Goal: Information Seeking & Learning: Learn about a topic

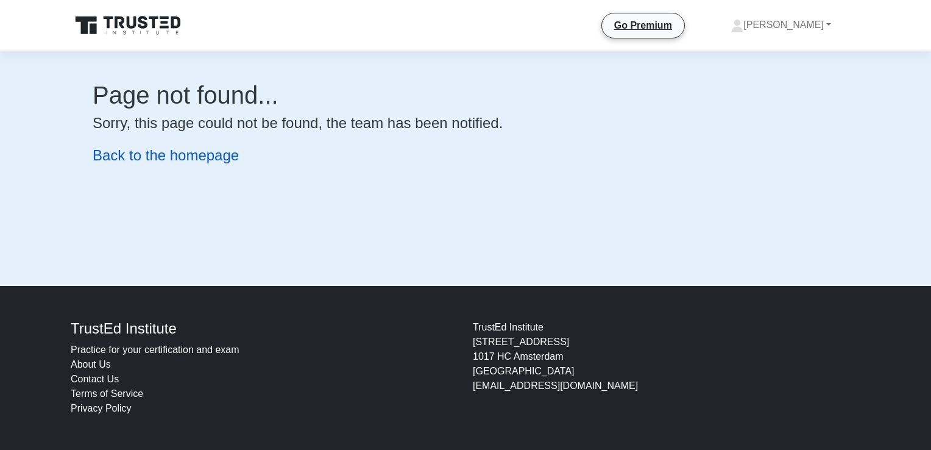
click at [138, 158] on link "Back to the homepage" at bounding box center [166, 155] width 146 height 16
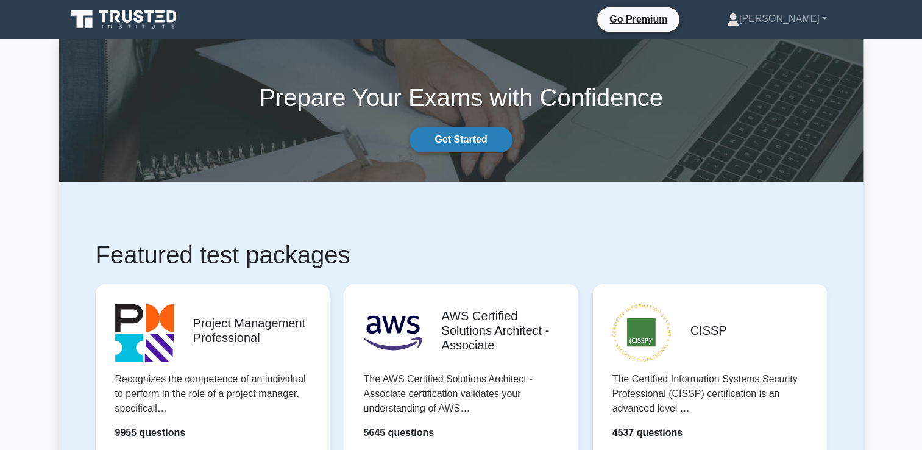
click at [470, 140] on link "Get Started" at bounding box center [460, 140] width 102 height 26
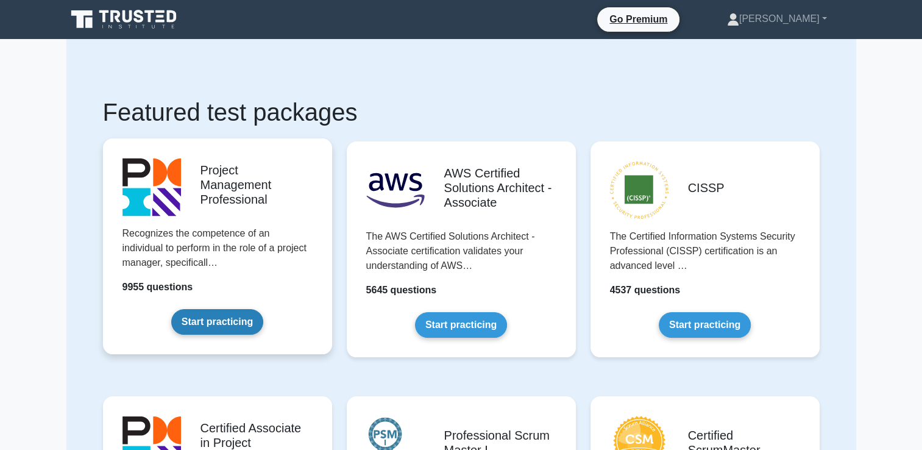
click at [214, 325] on link "Start practicing" at bounding box center [217, 322] width 92 height 26
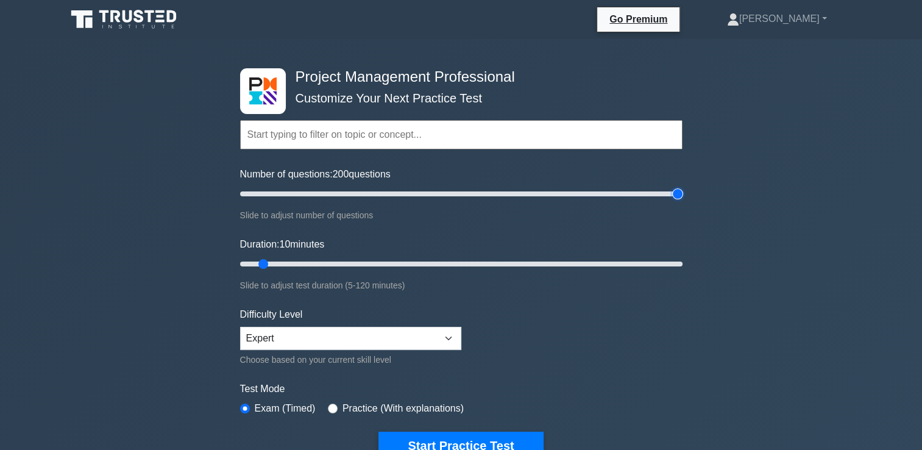
drag, startPoint x: 255, startPoint y: 192, endPoint x: 687, endPoint y: 192, distance: 431.9
type input "200"
click at [682, 192] on input "Number of questions: 200 questions" at bounding box center [461, 193] width 442 height 15
drag, startPoint x: 264, startPoint y: 261, endPoint x: 732, endPoint y: 262, distance: 468.4
type input "120"
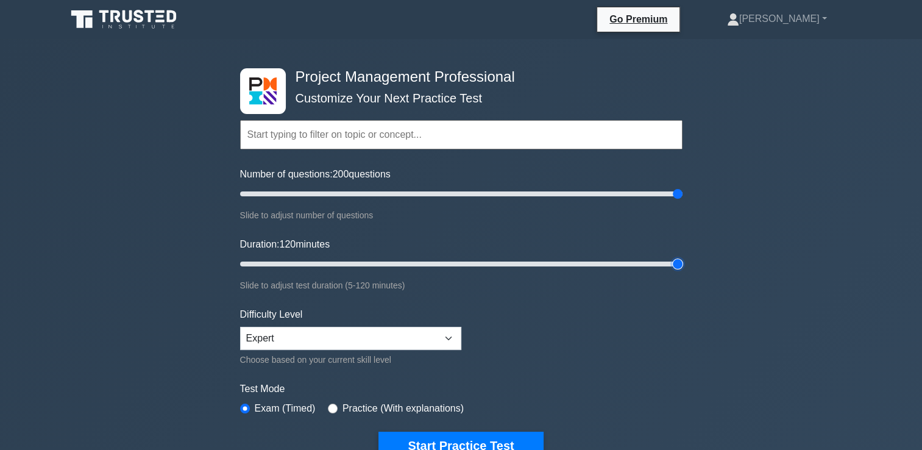
click at [682, 262] on input "Duration: 120 minutes" at bounding box center [461, 263] width 442 height 15
drag, startPoint x: 674, startPoint y: 191, endPoint x: 474, endPoint y: 206, distance: 200.3
click at [474, 201] on input "Number of questions: 110 questions" at bounding box center [461, 193] width 442 height 15
drag, startPoint x: 477, startPoint y: 192, endPoint x: 444, endPoint y: 194, distance: 32.9
click at [444, 194] on input "Number of questions: 95 questions" at bounding box center [461, 193] width 442 height 15
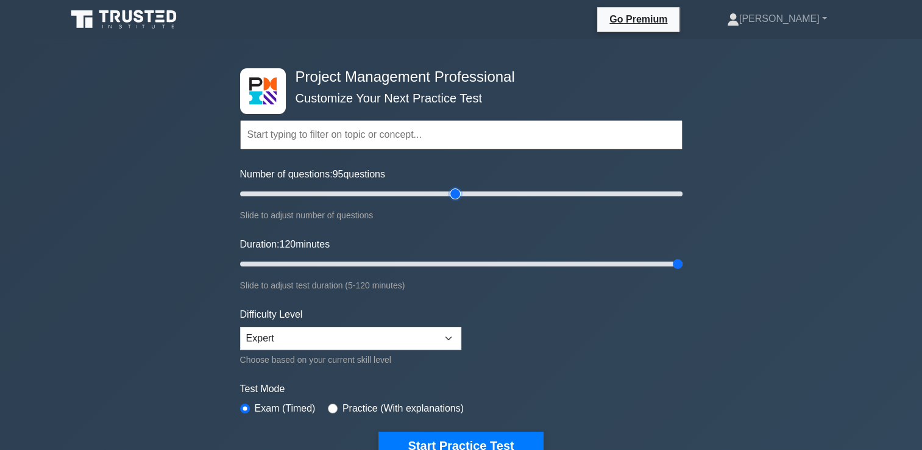
click at [453, 195] on input "Number of questions: 95 questions" at bounding box center [461, 193] width 442 height 15
drag, startPoint x: 456, startPoint y: 192, endPoint x: 448, endPoint y: 195, distance: 7.7
click at [448, 195] on input "Number of questions: 95 questions" at bounding box center [461, 193] width 442 height 15
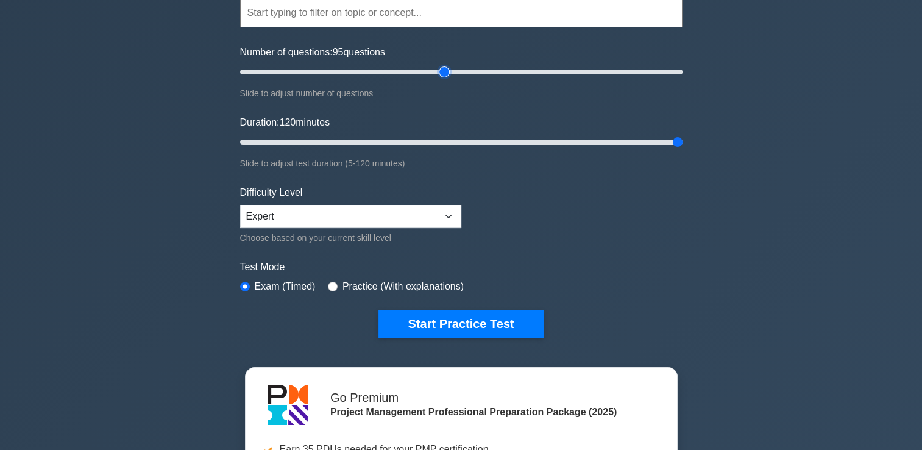
scroll to position [61, 0]
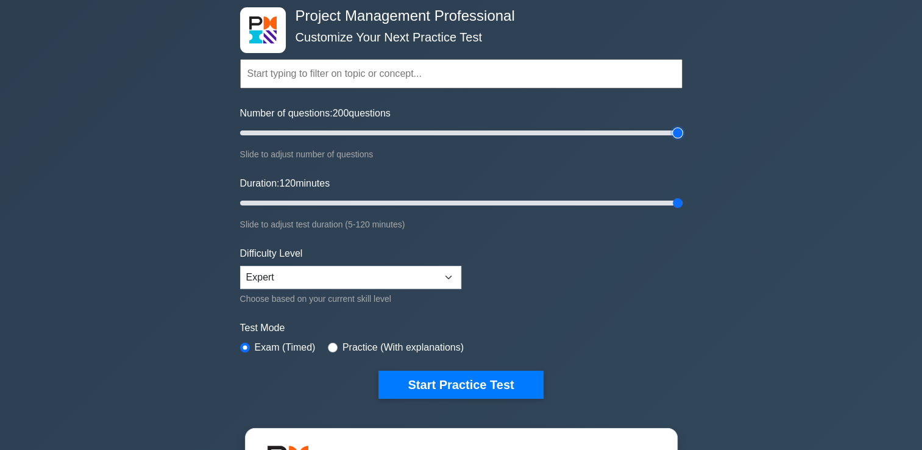
drag, startPoint x: 443, startPoint y: 130, endPoint x: 724, endPoint y: 132, distance: 280.8
click at [682, 132] on input "Number of questions: 200 questions" at bounding box center [461, 132] width 442 height 15
drag, startPoint x: 677, startPoint y: 130, endPoint x: 448, endPoint y: 143, distance: 228.8
type input "95"
click at [448, 140] on input "Number of questions: 95 questions" at bounding box center [461, 132] width 442 height 15
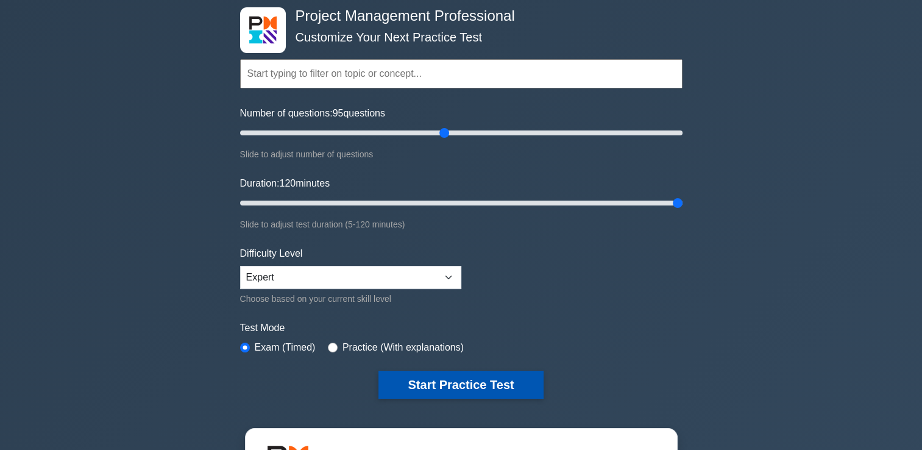
click at [454, 383] on button "Start Practice Test" at bounding box center [460, 384] width 164 height 28
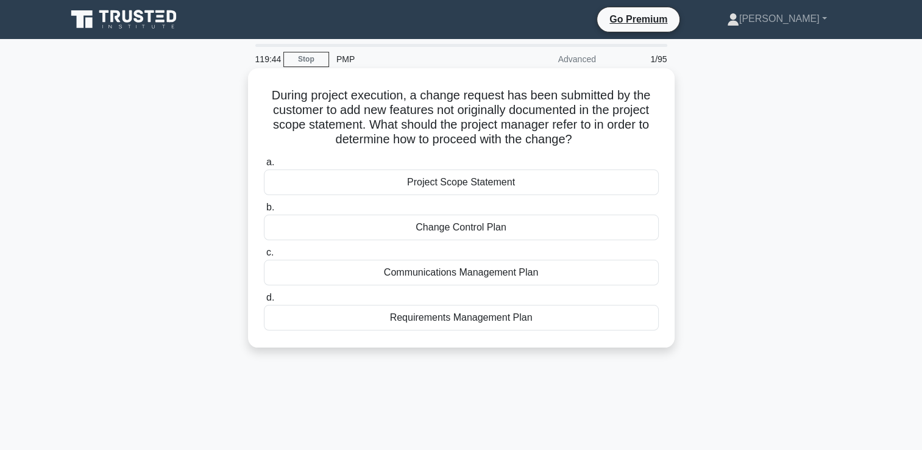
click at [478, 230] on div "Change Control Plan" at bounding box center [461, 227] width 395 height 26
click at [264, 211] on input "b. Change Control Plan" at bounding box center [264, 207] width 0 height 8
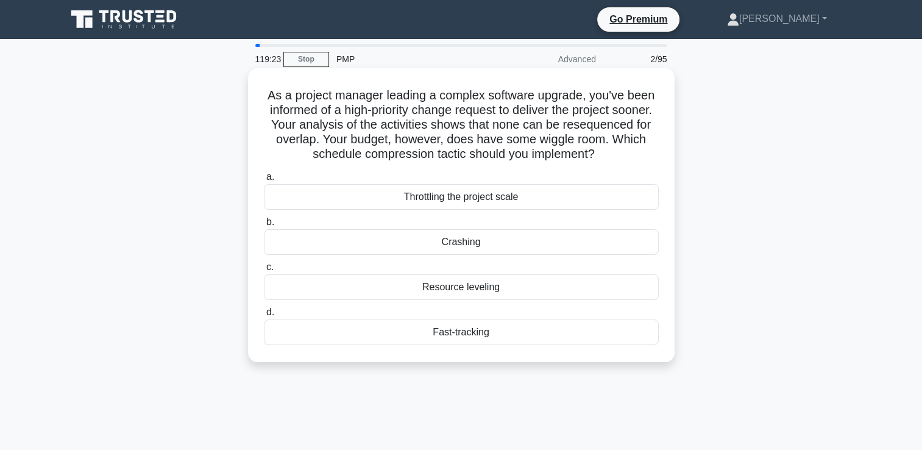
click at [461, 242] on div "Crashing" at bounding box center [461, 242] width 395 height 26
click at [264, 226] on input "b. Crashing" at bounding box center [264, 222] width 0 height 8
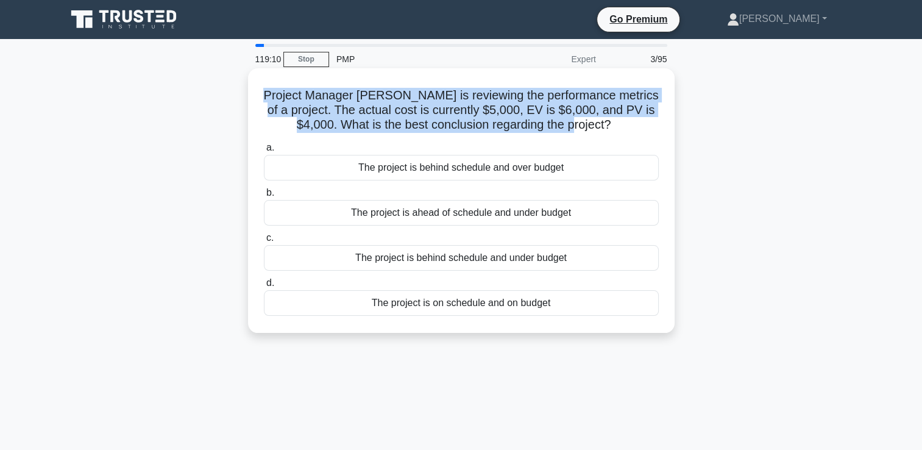
drag, startPoint x: 281, startPoint y: 94, endPoint x: 627, endPoint y: 125, distance: 347.4
click at [627, 125] on h5 "Project Manager [PERSON_NAME] is reviewing the performance metrics of a project…" at bounding box center [461, 110] width 397 height 45
copy h5 "Project Manager [PERSON_NAME] is reviewing the performance metrics of a project…"
click at [493, 102] on h5 "Project Manager [PERSON_NAME] is reviewing the performance metrics of a project…" at bounding box center [461, 110] width 397 height 45
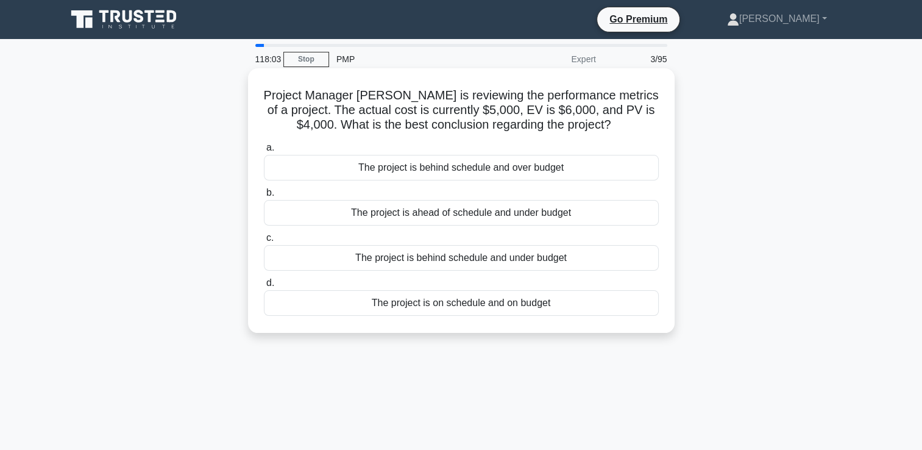
click at [509, 210] on div "The project is ahead of schedule and under budget" at bounding box center [461, 213] width 395 height 26
click at [264, 197] on input "b. The project is ahead of schedule and under budget" at bounding box center [264, 193] width 0 height 8
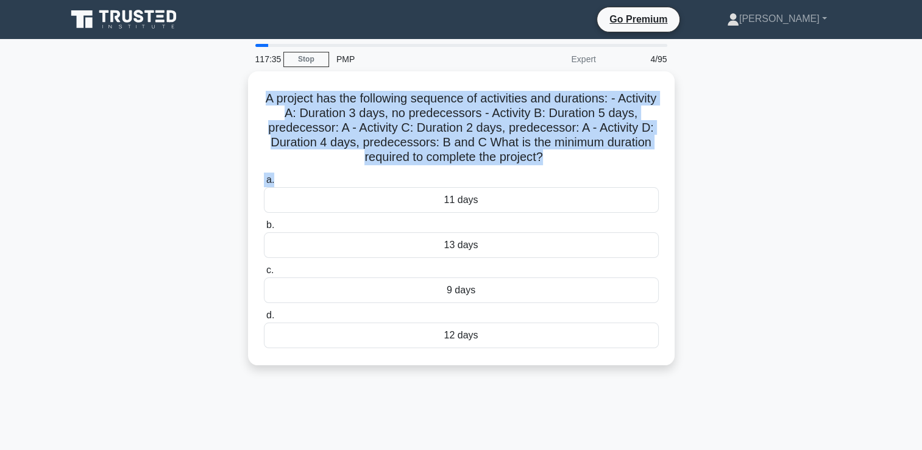
drag, startPoint x: 280, startPoint y: 96, endPoint x: 683, endPoint y: 174, distance: 410.2
click at [683, 174] on div "A project has the following sequence of activities and durations: - Activity A:…" at bounding box center [461, 225] width 804 height 308
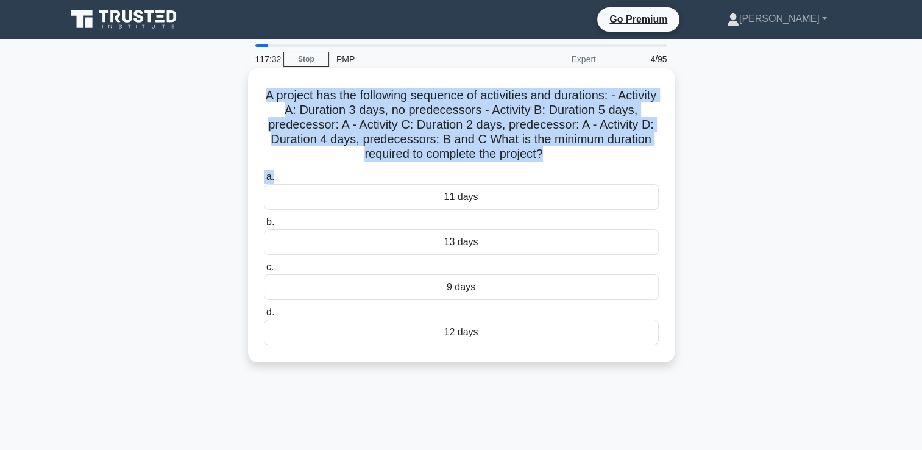
copy div "A project has the following sequence of activities and durations: - Activity A:…"
click at [484, 104] on h5 "A project has the following sequence of activities and durations: - Activity A:…" at bounding box center [461, 125] width 397 height 74
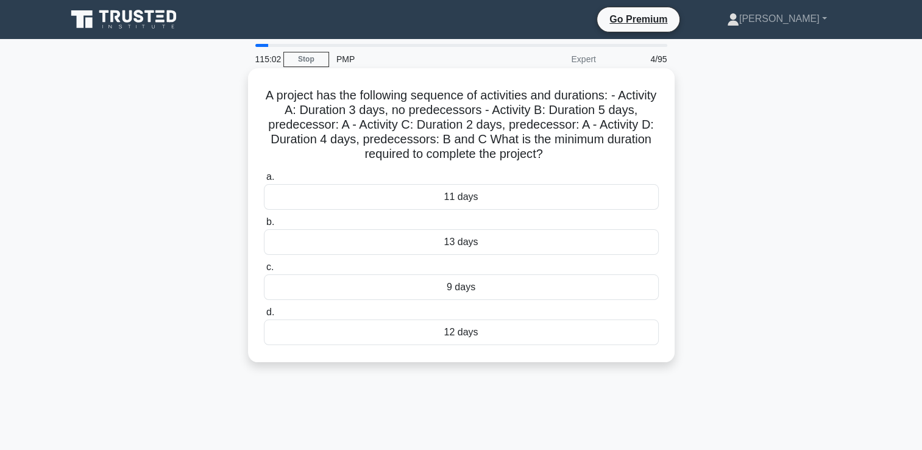
click at [478, 245] on div "13 days" at bounding box center [461, 242] width 395 height 26
click at [264, 226] on input "b. 13 days" at bounding box center [264, 222] width 0 height 8
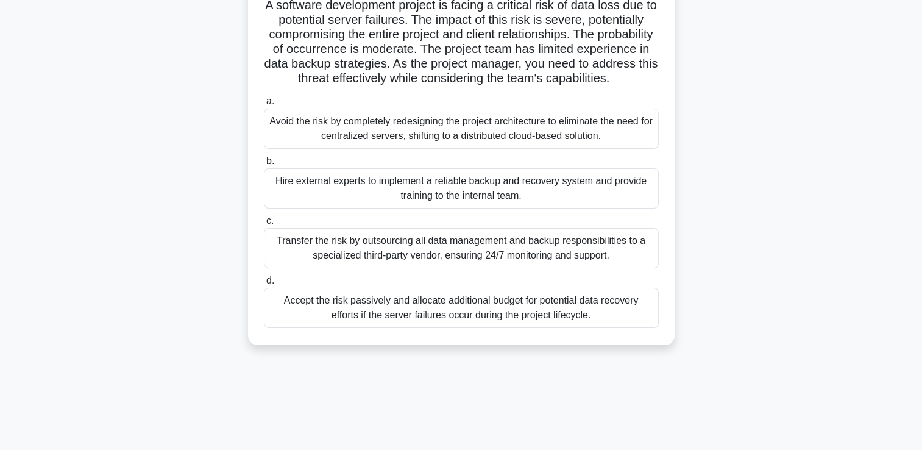
scroll to position [61, 0]
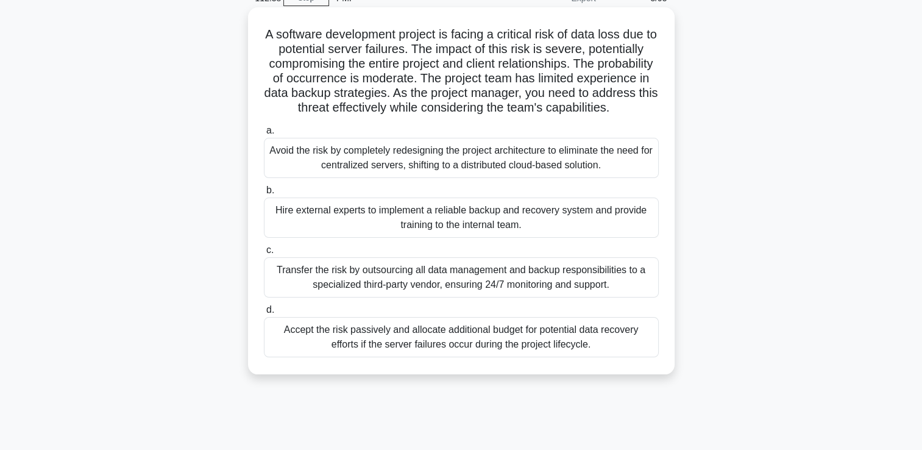
click at [454, 238] on div "Hire external experts to implement a reliable backup and recovery system and pr…" at bounding box center [461, 217] width 395 height 40
click at [264, 194] on input "b. Hire external experts to implement a reliable backup and recovery system and…" at bounding box center [264, 190] width 0 height 8
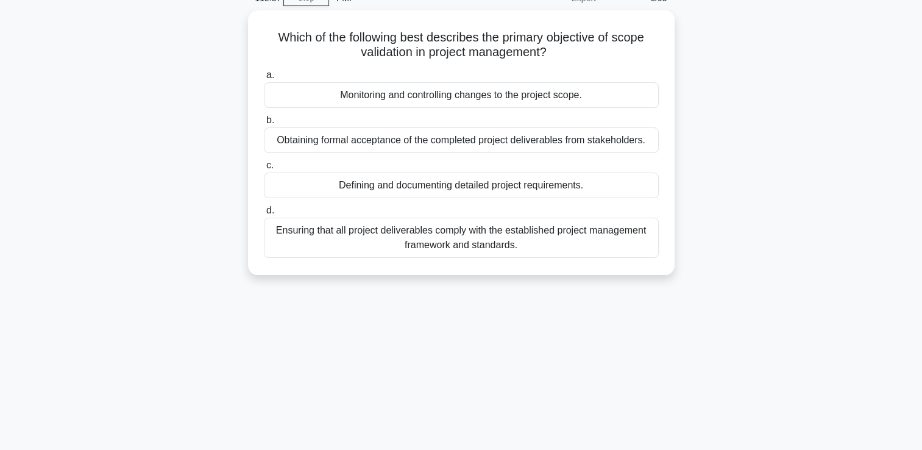
scroll to position [0, 0]
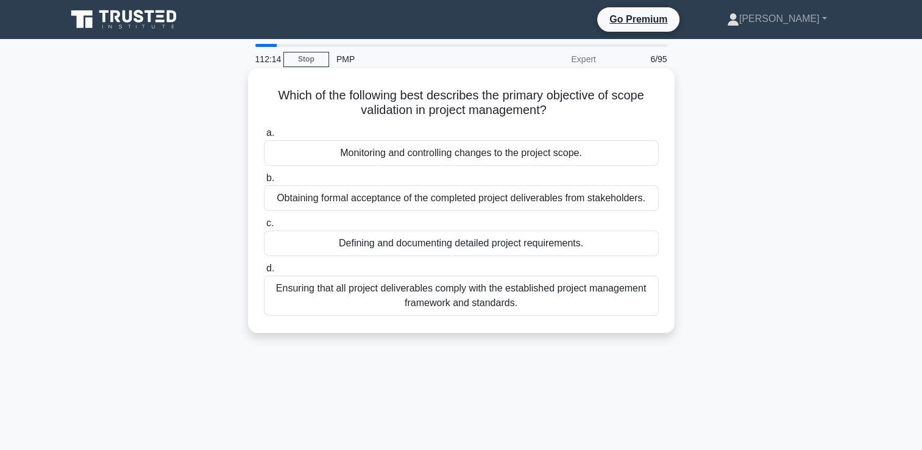
click at [507, 206] on div "Obtaining formal acceptance of the completed project deliverables from stakehol…" at bounding box center [461, 198] width 395 height 26
click at [264, 182] on input "b. Obtaining formal acceptance of the completed project deliverables from stake…" at bounding box center [264, 178] width 0 height 8
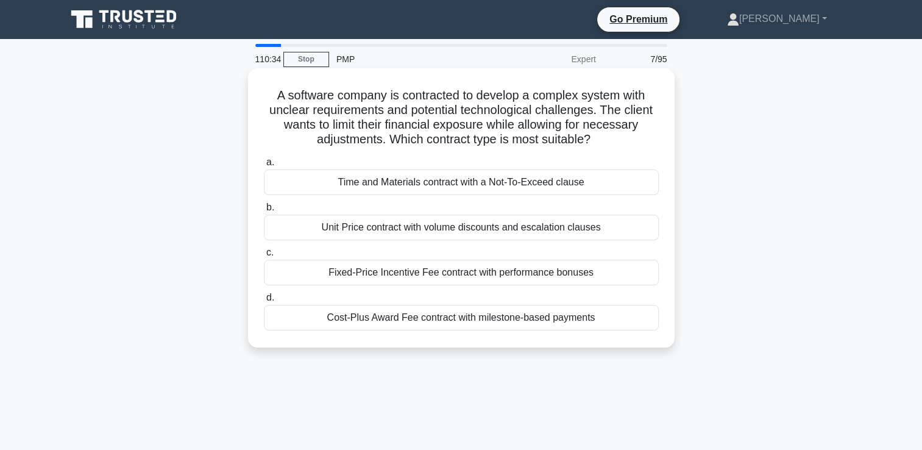
click at [489, 184] on div "Time and Materials contract with a Not-To-Exceed clause" at bounding box center [461, 182] width 395 height 26
click at [264, 166] on input "a. Time and Materials contract with a Not-To-Exceed clause" at bounding box center [264, 162] width 0 height 8
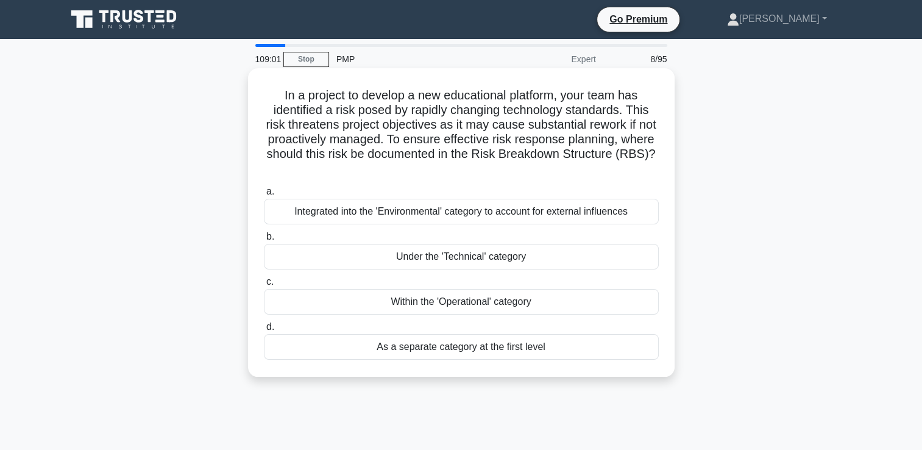
click at [578, 213] on div "Integrated into the 'Environmental' category to account for external influences" at bounding box center [461, 212] width 395 height 26
click at [264, 196] on input "a. Integrated into the 'Environmental' category to account for external influen…" at bounding box center [264, 192] width 0 height 8
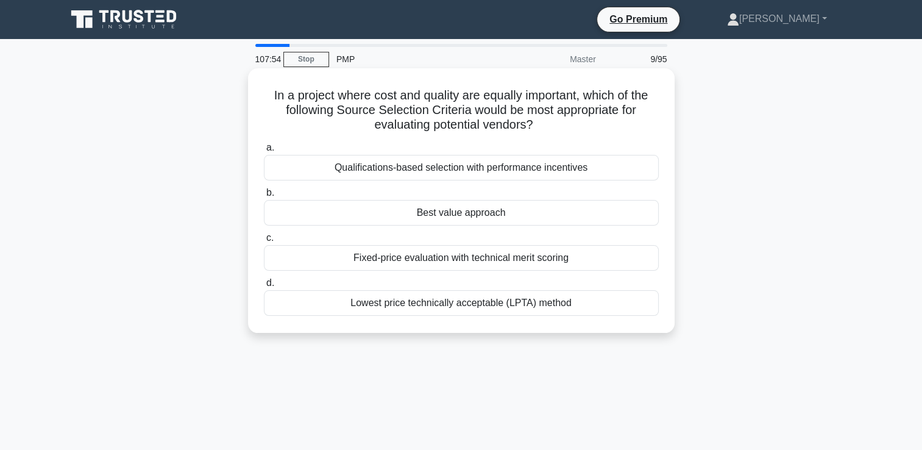
click at [536, 305] on div "Lowest price technically acceptable (LPTA) method" at bounding box center [461, 303] width 395 height 26
click at [264, 287] on input "d. Lowest price technically acceptable (LPTA) method" at bounding box center [264, 283] width 0 height 8
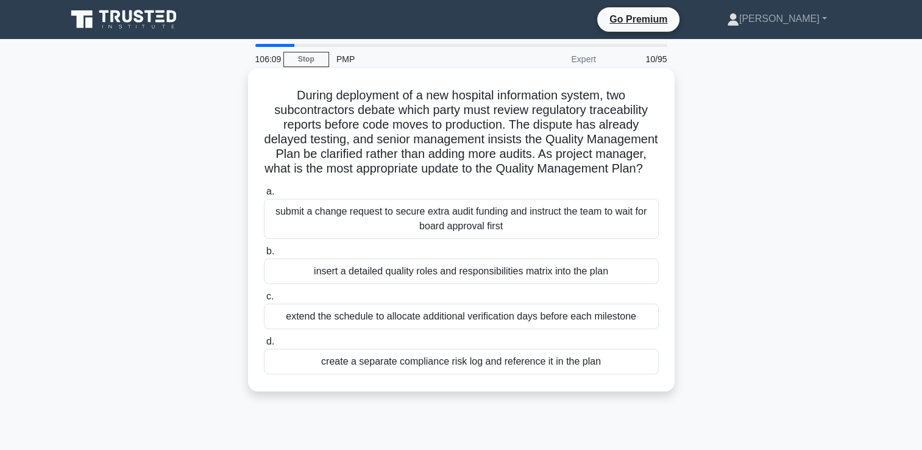
click at [521, 284] on div "insert a detailed quality roles and responsibilities matrix into the plan" at bounding box center [461, 271] width 395 height 26
click at [264, 255] on input "b. insert a detailed quality roles and responsibilities matrix into the plan" at bounding box center [264, 251] width 0 height 8
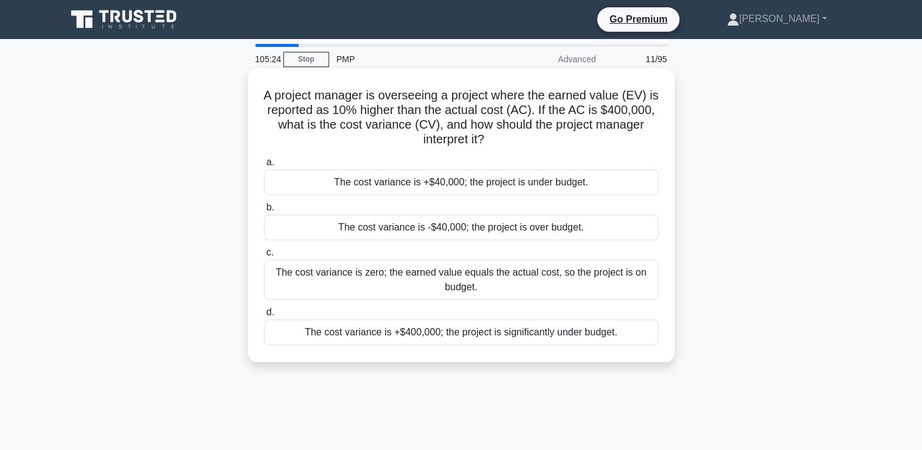
click at [480, 186] on div "The cost variance is +$40,000; the project is under budget." at bounding box center [461, 182] width 395 height 26
click at [264, 166] on input "a. The cost variance is +$40,000; the project is under budget." at bounding box center [264, 162] width 0 height 8
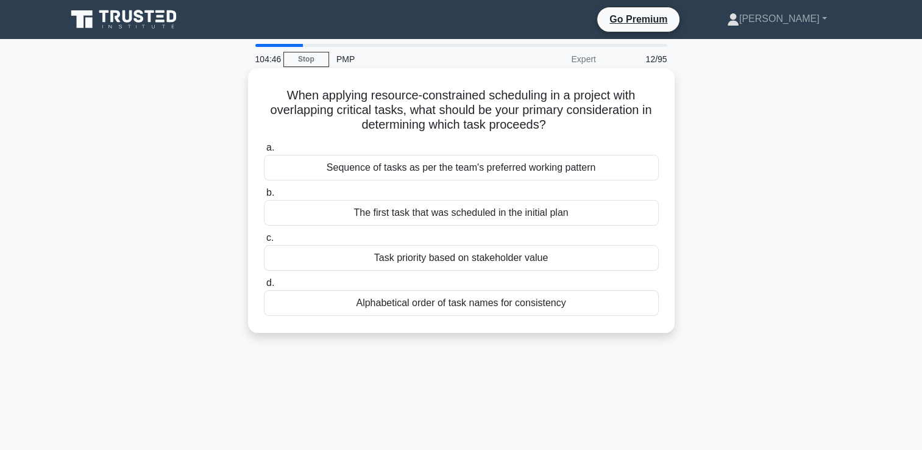
click at [498, 259] on div "Task priority based on stakeholder value" at bounding box center [461, 258] width 395 height 26
click at [264, 242] on input "c. Task priority based on stakeholder value" at bounding box center [264, 238] width 0 height 8
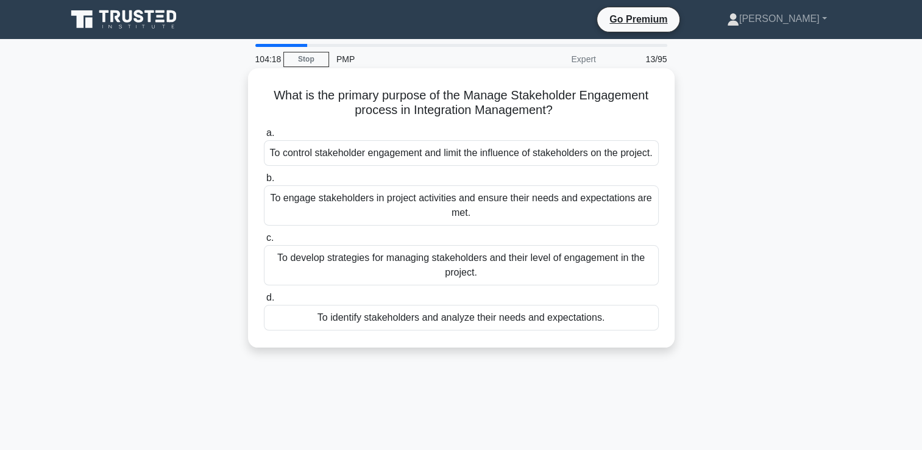
click at [496, 330] on div "To identify stakeholders and analyze their needs and expectations." at bounding box center [461, 318] width 395 height 26
click at [264, 302] on input "d. To identify stakeholders and analyze their needs and expectations." at bounding box center [264, 298] width 0 height 8
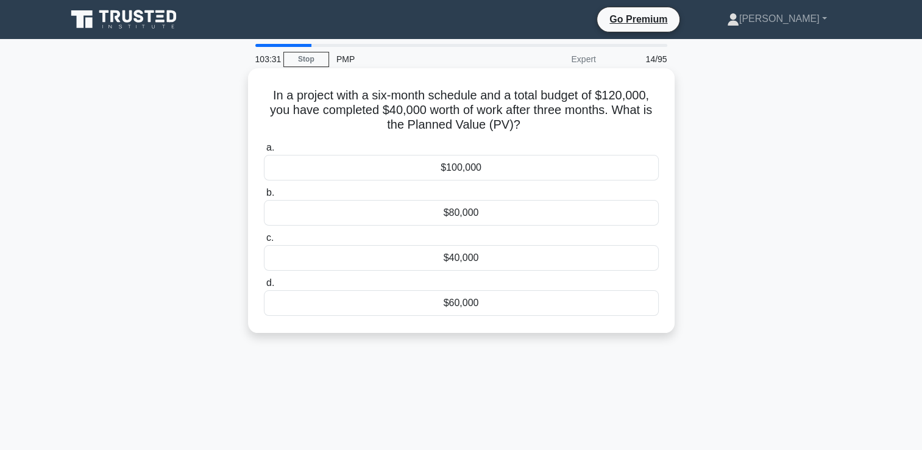
click at [492, 308] on div "$60,000" at bounding box center [461, 303] width 395 height 26
click at [264, 287] on input "d. $60,000" at bounding box center [264, 283] width 0 height 8
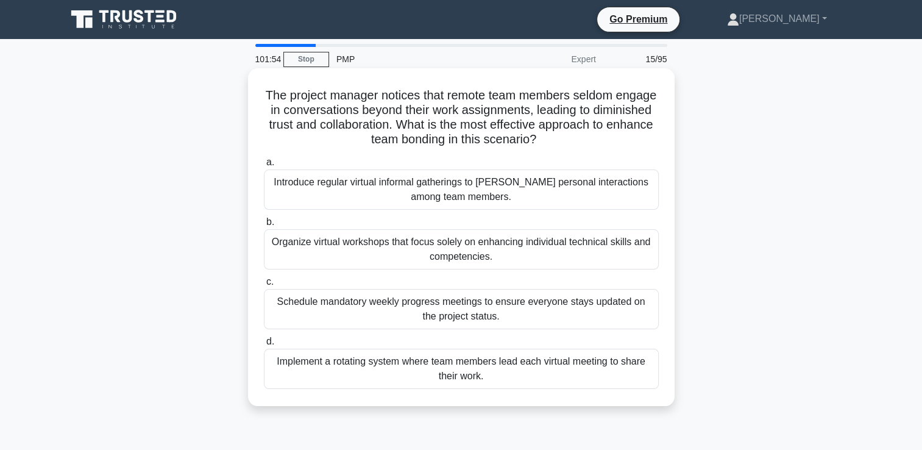
click at [433, 193] on div "Introduce regular virtual informal gatherings to [PERSON_NAME] personal interac…" at bounding box center [461, 189] width 395 height 40
click at [264, 166] on input "a. Introduce regular virtual informal gatherings to [PERSON_NAME] personal inte…" at bounding box center [264, 162] width 0 height 8
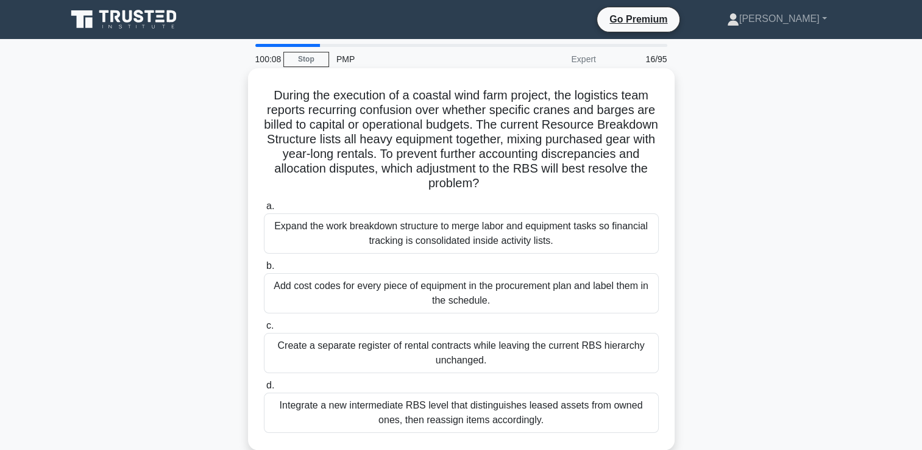
click at [461, 299] on div "Add cost codes for every piece of equipment in the procurement plan and label t…" at bounding box center [461, 293] width 395 height 40
click at [264, 270] on input "b. Add cost codes for every piece of equipment in the procurement plan and labe…" at bounding box center [264, 266] width 0 height 8
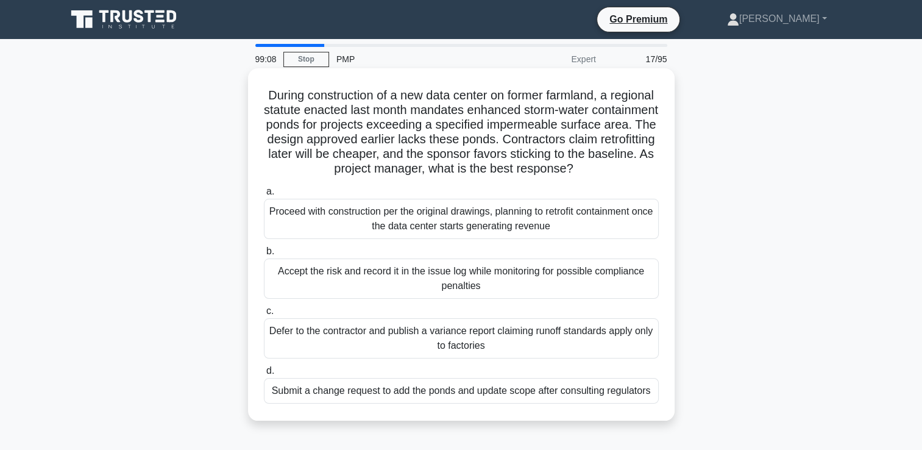
click at [491, 403] on div "Submit a change request to add the ponds and update scope after consulting regu…" at bounding box center [461, 391] width 395 height 26
click at [264, 375] on input "d. Submit a change request to add the ponds and update scope after consulting r…" at bounding box center [264, 371] width 0 height 8
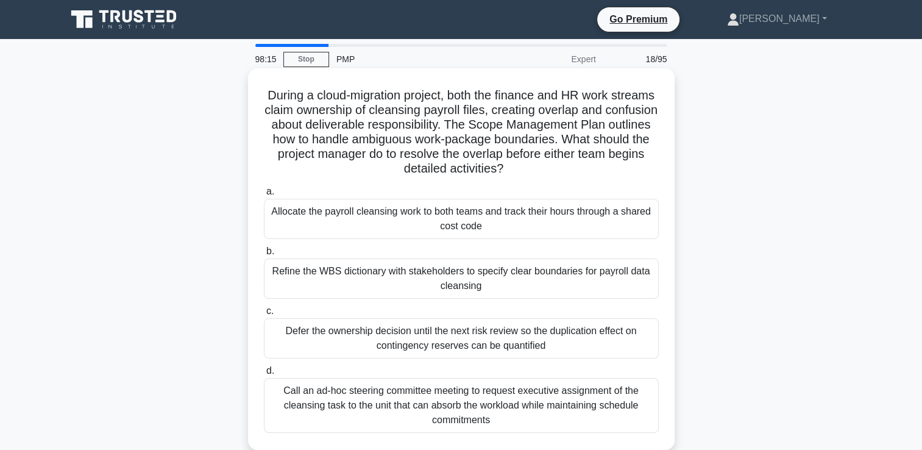
click at [410, 281] on div "Refine the WBS dictionary with stakeholders to specify clear boundaries for pay…" at bounding box center [461, 278] width 395 height 40
click at [264, 255] on input "b. Refine the WBS dictionary with stakeholders to specify clear boundaries for …" at bounding box center [264, 251] width 0 height 8
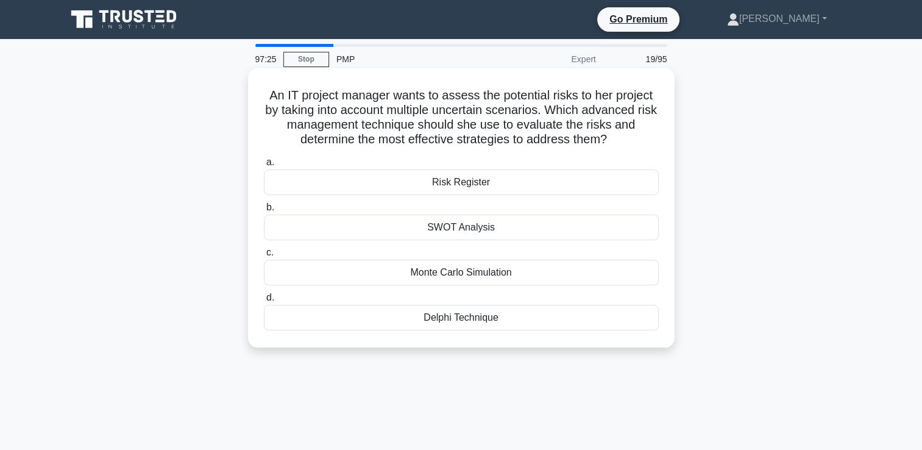
click at [493, 276] on div "Monte Carlo Simulation" at bounding box center [461, 272] width 395 height 26
click at [264, 256] on input "c. Monte Carlo Simulation" at bounding box center [264, 253] width 0 height 8
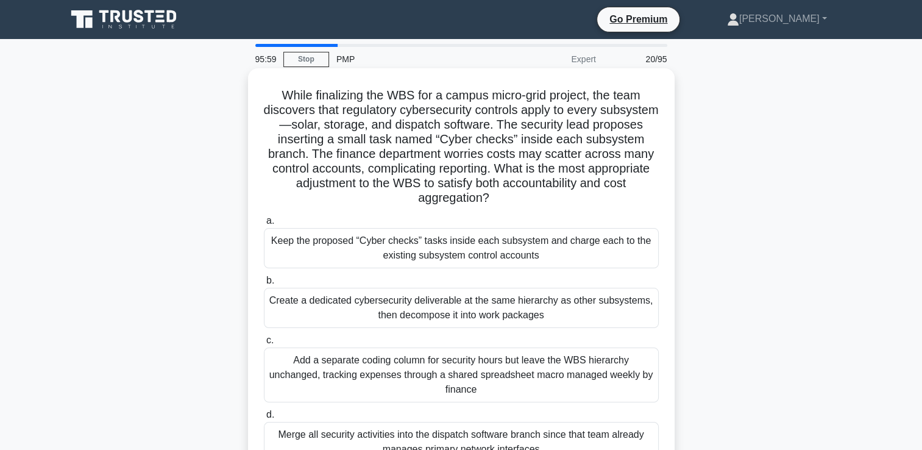
click at [471, 314] on div "Create a dedicated cybersecurity deliverable at the same hierarchy as other sub…" at bounding box center [461, 308] width 395 height 40
click at [264, 284] on input "b. Create a dedicated cybersecurity deliverable at the same hierarchy as other …" at bounding box center [264, 281] width 0 height 8
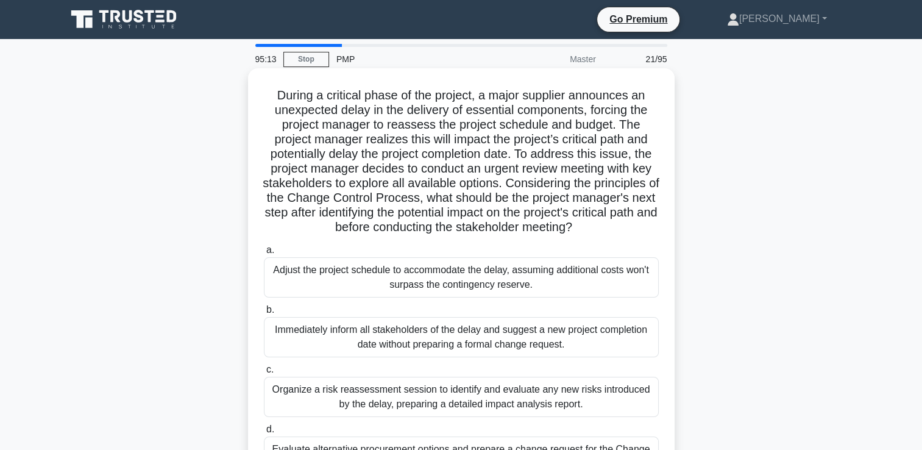
click at [344, 163] on h5 "During a critical phase of the project, a major supplier announces an unexpecte…" at bounding box center [461, 161] width 397 height 147
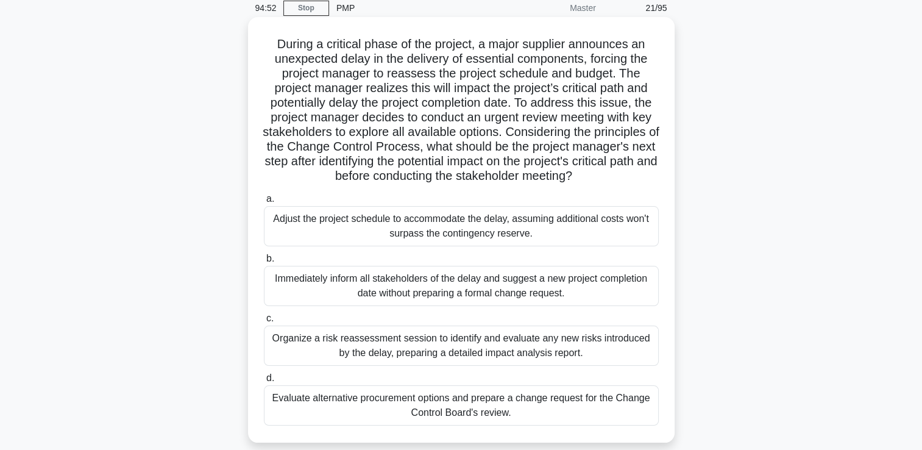
scroll to position [122, 0]
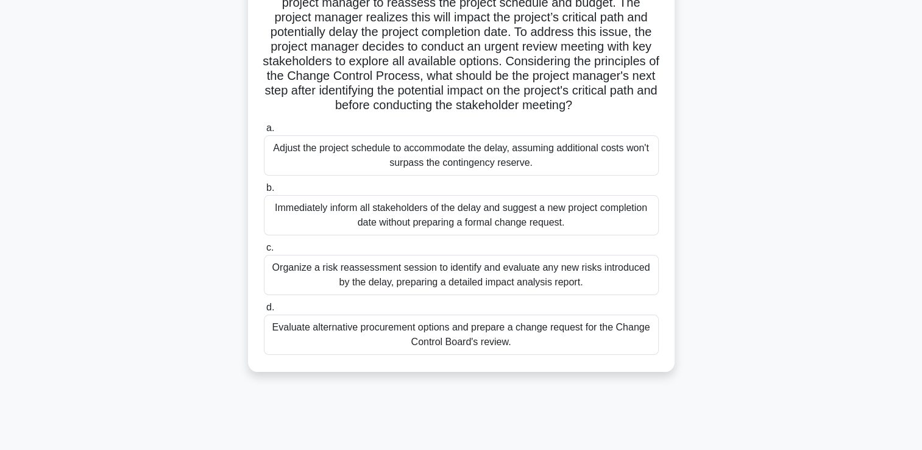
click at [478, 334] on div "Evaluate alternative procurement options and prepare a change request for the C…" at bounding box center [461, 334] width 395 height 40
click at [264, 311] on input "d. Evaluate alternative procurement options and prepare a change request for th…" at bounding box center [264, 307] width 0 height 8
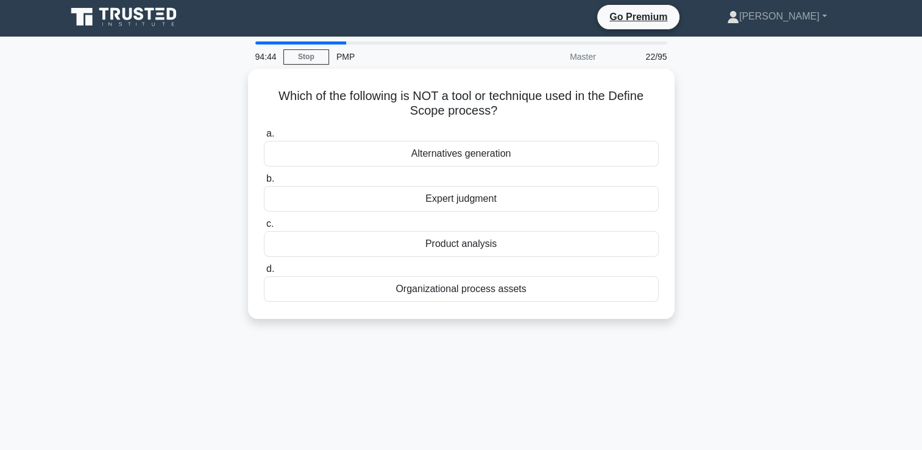
scroll to position [0, 0]
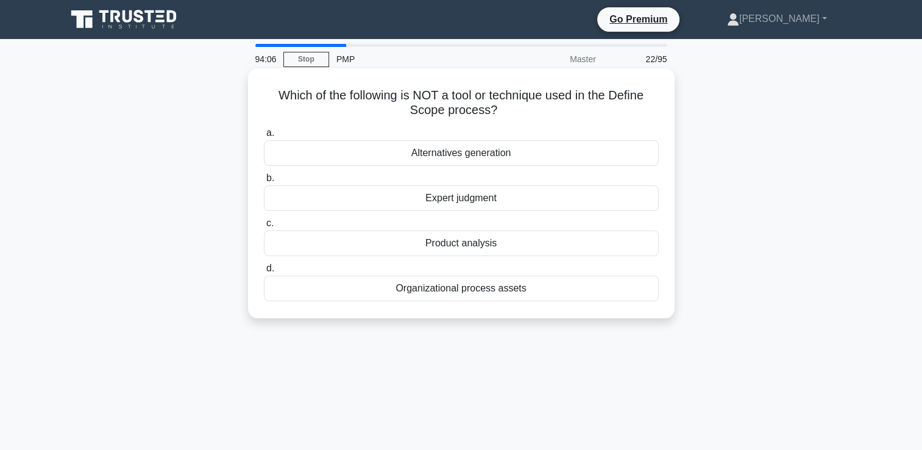
click at [473, 294] on div "Organizational process assets" at bounding box center [461, 288] width 395 height 26
click at [264, 272] on input "d. Organizational process assets" at bounding box center [264, 268] width 0 height 8
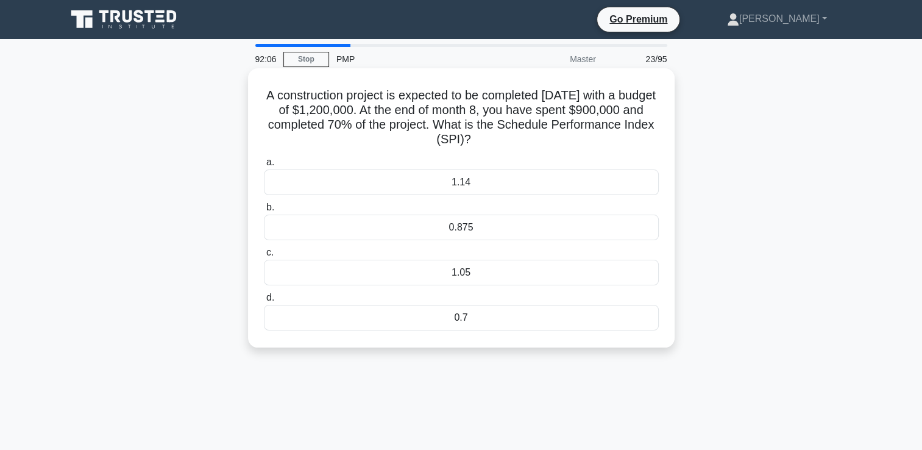
click at [472, 272] on div "1.05" at bounding box center [461, 272] width 395 height 26
click at [264, 256] on input "c. 1.05" at bounding box center [264, 253] width 0 height 8
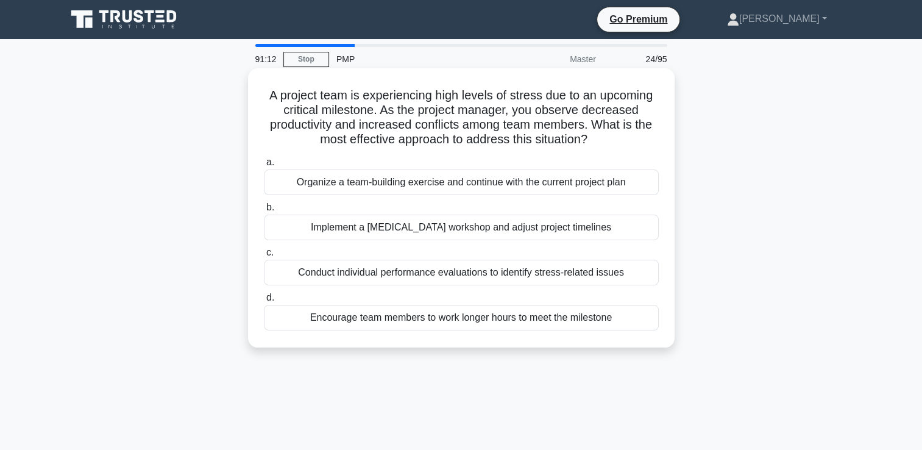
click at [470, 281] on div "Conduct individual performance evaluations to identify stress-related issues" at bounding box center [461, 272] width 395 height 26
click at [264, 256] on input "c. Conduct individual performance evaluations to identify stress-related issues" at bounding box center [264, 253] width 0 height 8
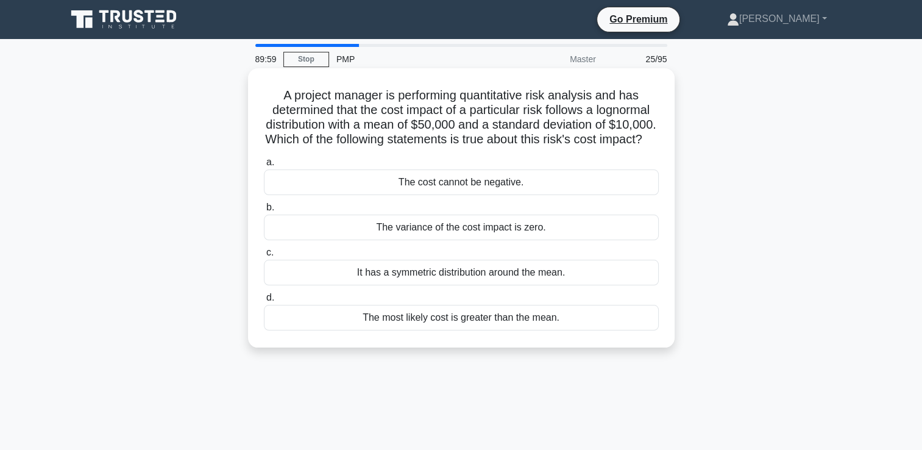
click at [517, 285] on div "It has a symmetric distribution around the mean." at bounding box center [461, 272] width 395 height 26
click at [264, 256] on input "c. It has a symmetric distribution around the mean." at bounding box center [264, 253] width 0 height 8
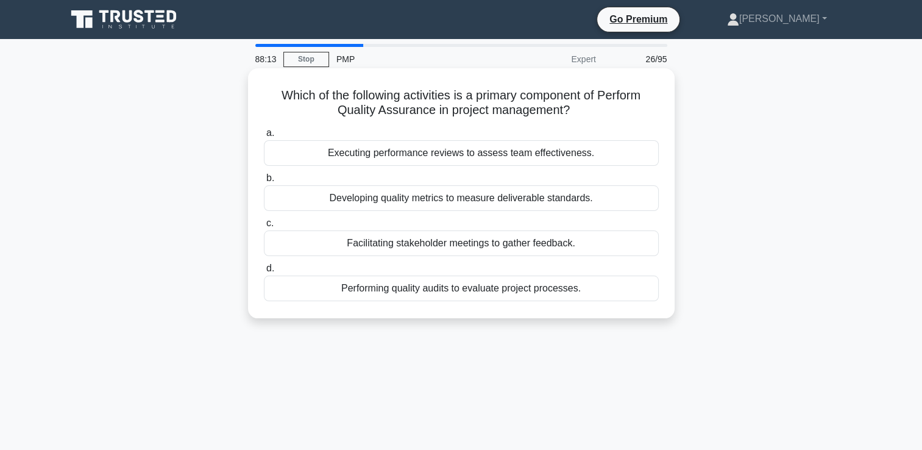
click at [543, 251] on div "Facilitating stakeholder meetings to gather feedback." at bounding box center [461, 243] width 395 height 26
click at [264, 227] on input "c. Facilitating stakeholder meetings to gather feedback." at bounding box center [264, 223] width 0 height 8
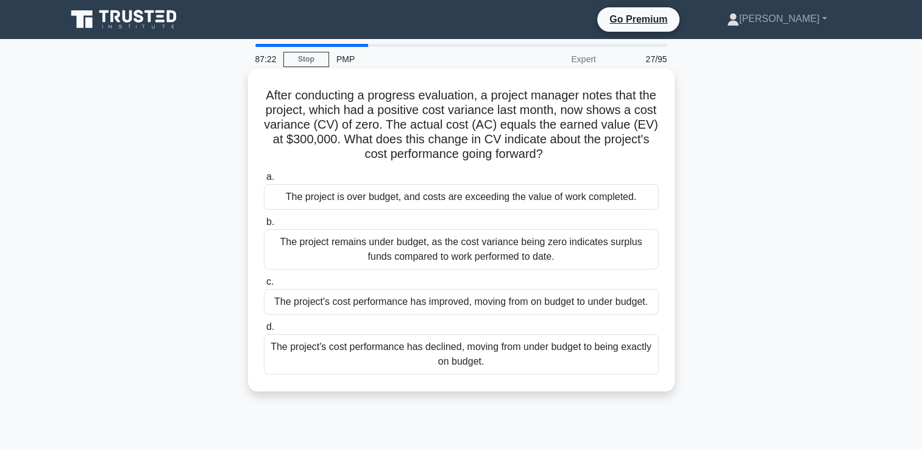
click at [486, 355] on div "The project's cost performance has declined, moving from under budget to being …" at bounding box center [461, 354] width 395 height 40
click at [264, 331] on input "d. The project's cost performance has declined, moving from under budget to bei…" at bounding box center [264, 327] width 0 height 8
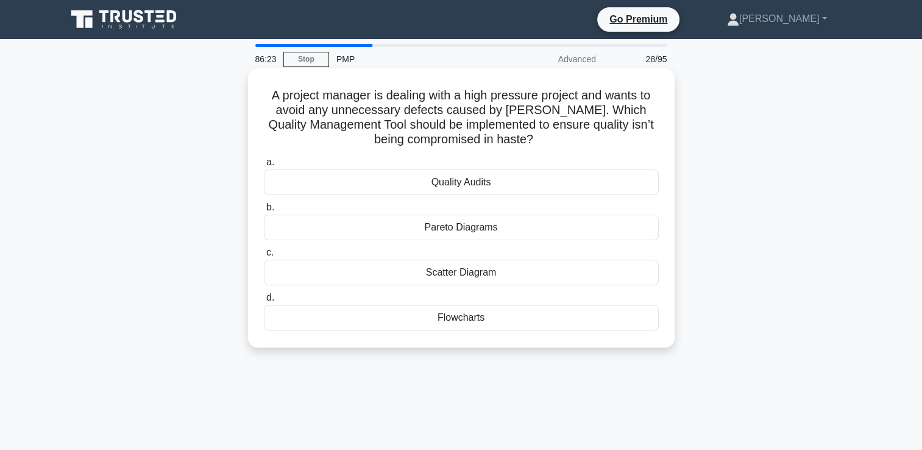
click at [468, 321] on div "Flowcharts" at bounding box center [461, 318] width 395 height 26
click at [264, 302] on input "d. Flowcharts" at bounding box center [264, 298] width 0 height 8
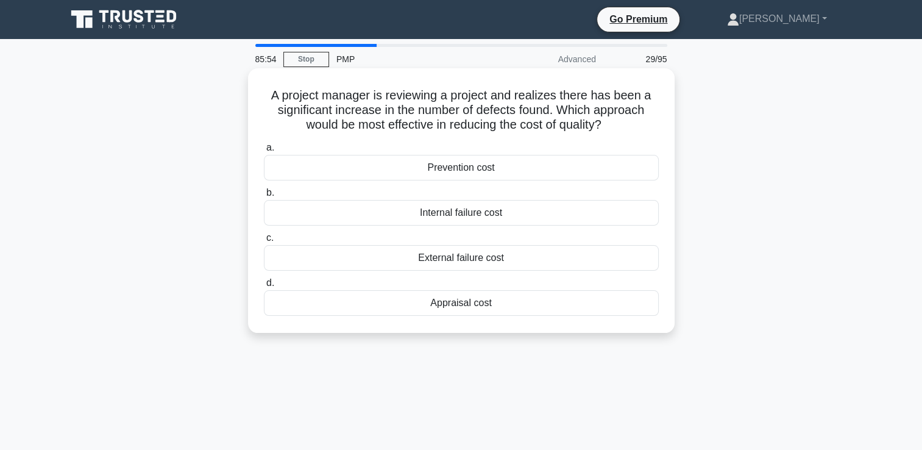
click at [482, 211] on div "Internal failure cost" at bounding box center [461, 213] width 395 height 26
click at [264, 197] on input "b. Internal failure cost" at bounding box center [264, 193] width 0 height 8
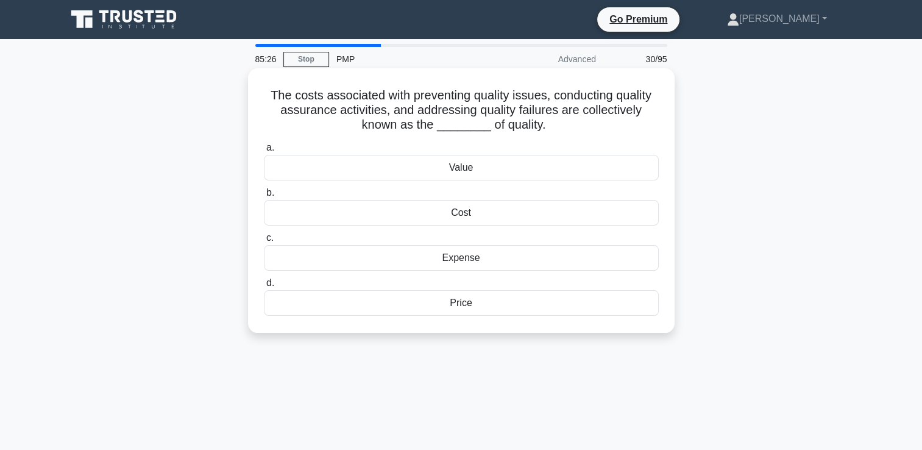
click at [461, 218] on div "Cost" at bounding box center [461, 213] width 395 height 26
click at [264, 197] on input "b. Cost" at bounding box center [264, 193] width 0 height 8
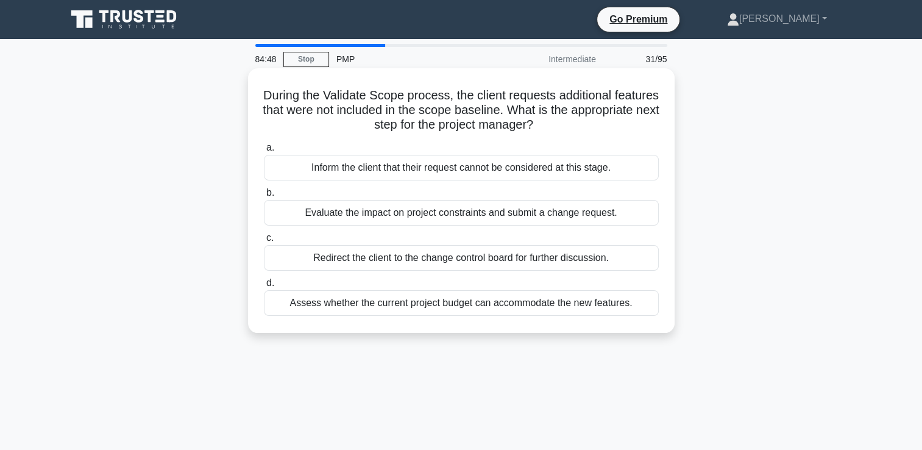
click at [503, 222] on div "Evaluate the impact on project constraints and submit a change request." at bounding box center [461, 213] width 395 height 26
click at [264, 197] on input "b. Evaluate the impact on project constraints and submit a change request." at bounding box center [264, 193] width 0 height 8
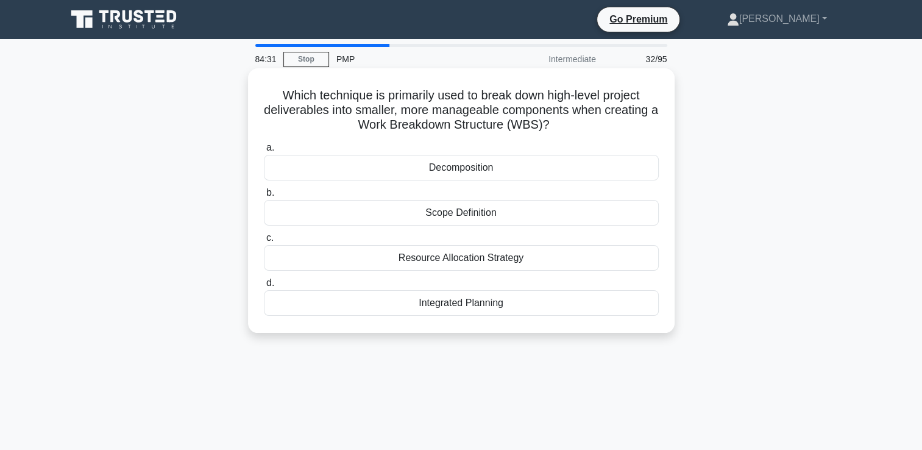
click at [458, 169] on div "Decomposition" at bounding box center [461, 168] width 395 height 26
click at [264, 152] on input "a. Decomposition" at bounding box center [264, 148] width 0 height 8
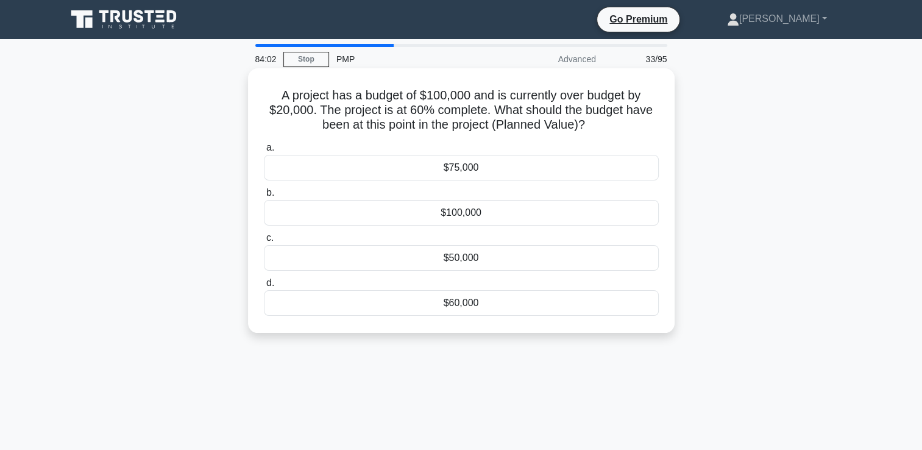
click at [474, 302] on div "$60,000" at bounding box center [461, 303] width 395 height 26
click at [264, 287] on input "d. $60,000" at bounding box center [264, 283] width 0 height 8
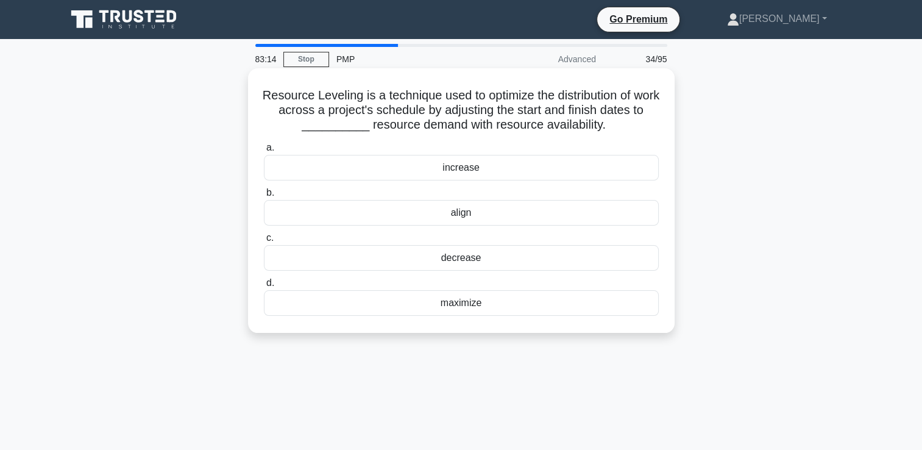
click at [462, 218] on div "align" at bounding box center [461, 213] width 395 height 26
click at [264, 197] on input "b. align" at bounding box center [264, 193] width 0 height 8
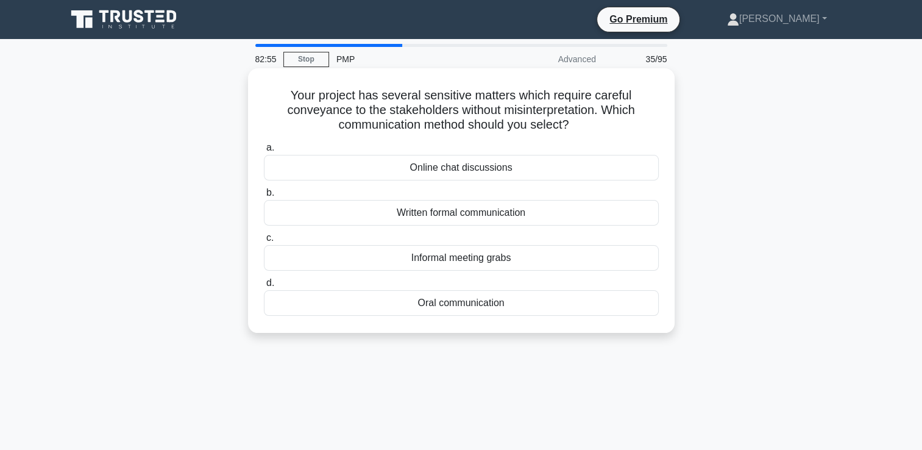
click at [456, 216] on div "Written formal communication" at bounding box center [461, 213] width 395 height 26
click at [264, 197] on input "b. Written formal communication" at bounding box center [264, 193] width 0 height 8
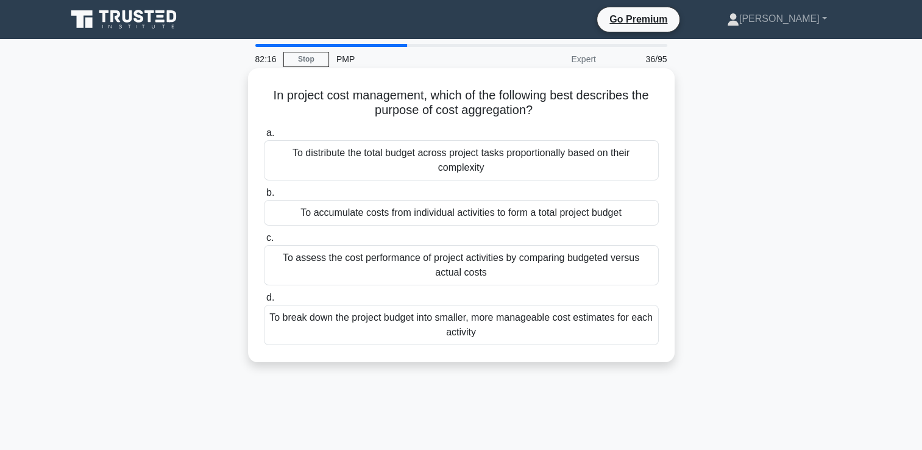
click at [355, 217] on div "To accumulate costs from individual activities to form a total project budget" at bounding box center [461, 213] width 395 height 26
click at [264, 197] on input "b. To accumulate costs from individual activities to form a total project budget" at bounding box center [264, 193] width 0 height 8
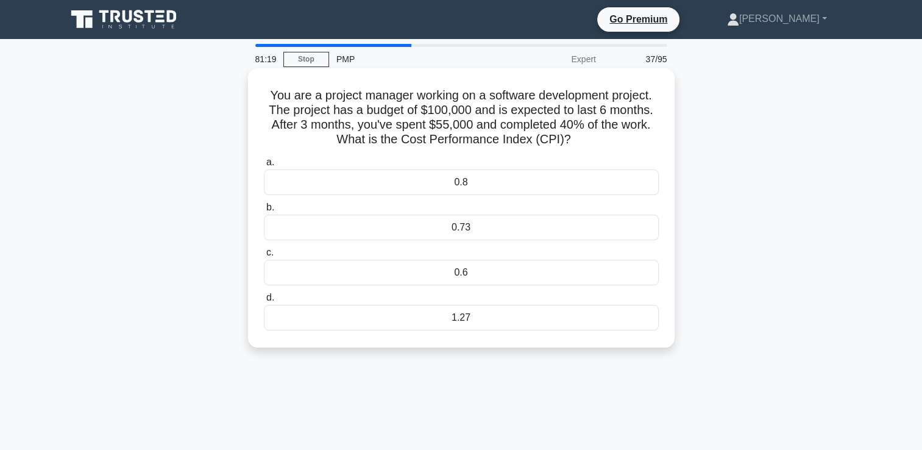
click at [457, 227] on div "0.73" at bounding box center [461, 227] width 395 height 26
click at [264, 211] on input "b. 0.73" at bounding box center [264, 207] width 0 height 8
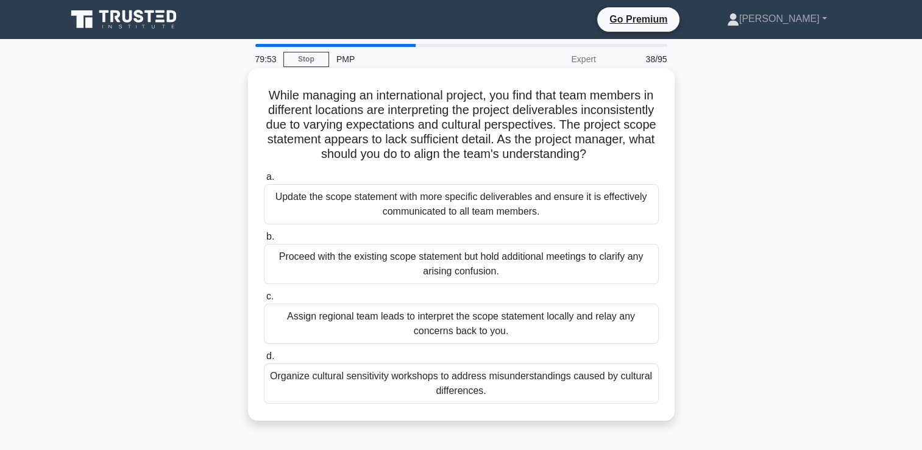
click at [405, 219] on div "Update the scope statement with more specific deliverables and ensure it is eff…" at bounding box center [461, 204] width 395 height 40
click at [264, 181] on input "a. Update the scope statement with more specific deliverables and ensure it is …" at bounding box center [264, 177] width 0 height 8
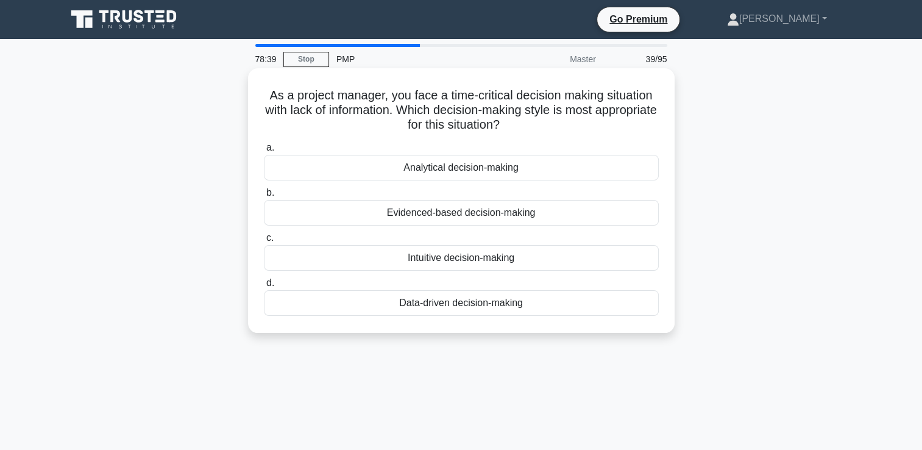
click at [499, 258] on div "Intuitive decision-making" at bounding box center [461, 258] width 395 height 26
click at [264, 242] on input "c. Intuitive decision-making" at bounding box center [264, 238] width 0 height 8
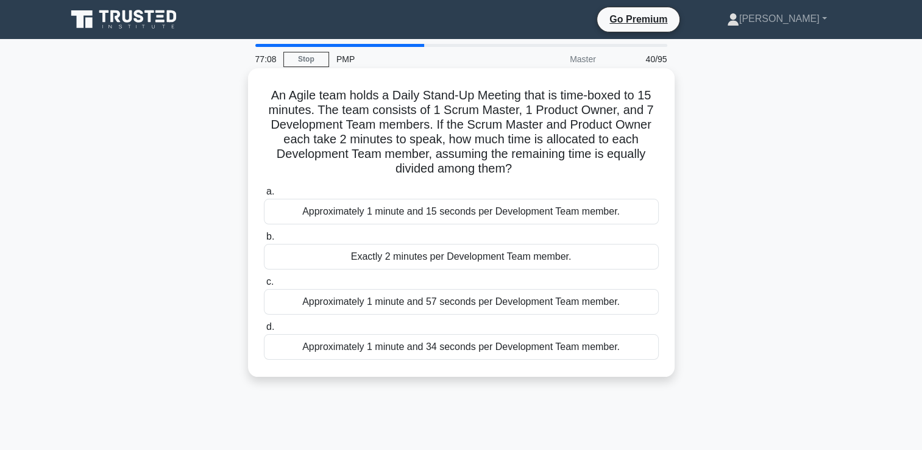
click at [520, 349] on div "Approximately 1 minute and 34 seconds per Development Team member." at bounding box center [461, 347] width 395 height 26
click at [264, 331] on input "d. Approximately 1 minute and 34 seconds per Development Team member." at bounding box center [264, 327] width 0 height 8
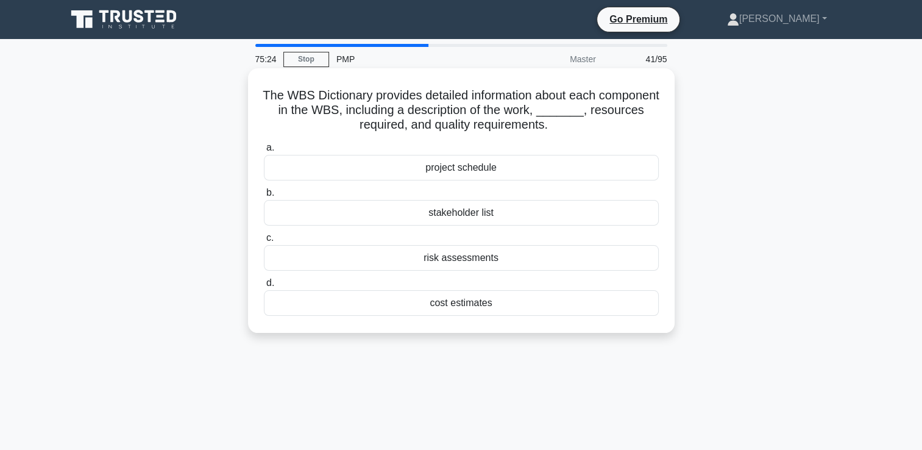
click at [477, 168] on div "project schedule" at bounding box center [461, 168] width 395 height 26
click at [264, 152] on input "a. project schedule" at bounding box center [264, 148] width 0 height 8
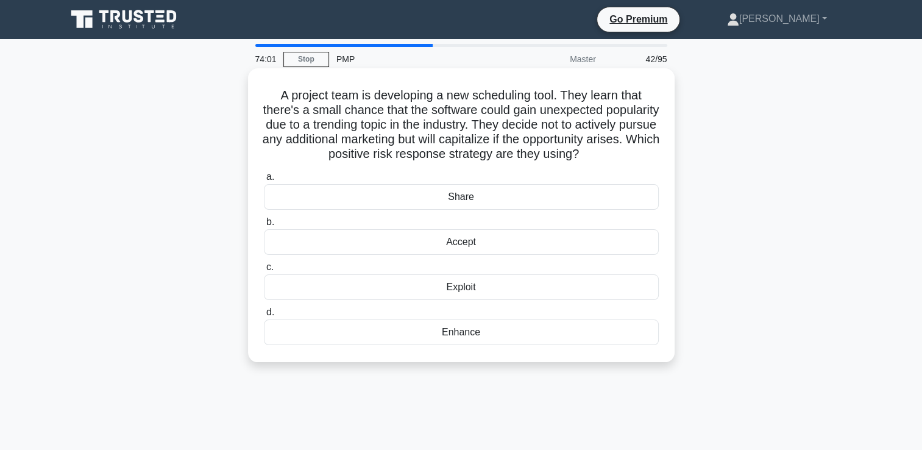
click at [453, 300] on div "Exploit" at bounding box center [461, 287] width 395 height 26
click at [264, 271] on input "c. Exploit" at bounding box center [264, 267] width 0 height 8
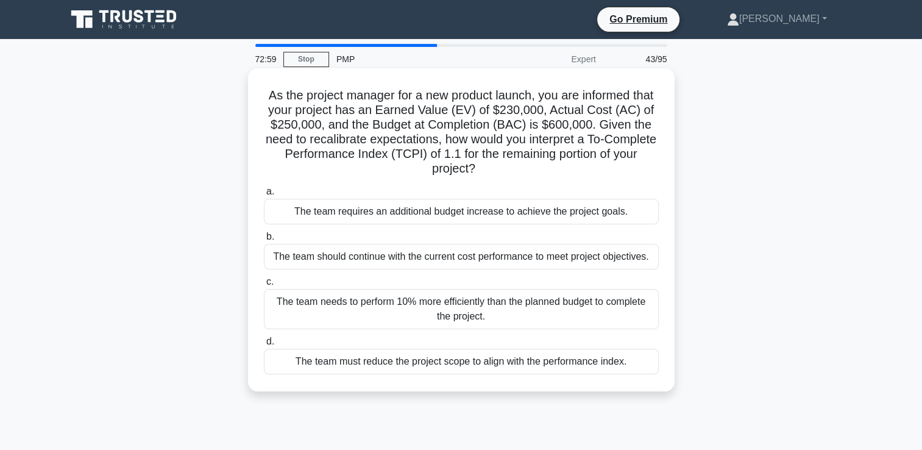
click at [450, 310] on div "The team needs to perform 10% more efficiently than the planned budget to compl…" at bounding box center [461, 309] width 395 height 40
click at [264, 286] on input "c. The team needs to perform 10% more efficiently than the planned budget to co…" at bounding box center [264, 282] width 0 height 8
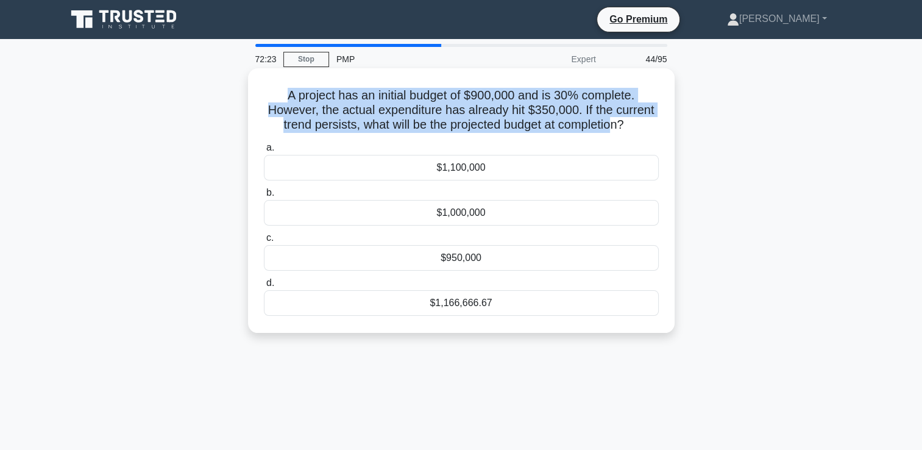
drag, startPoint x: 283, startPoint y: 93, endPoint x: 617, endPoint y: 127, distance: 335.5
click at [617, 127] on h5 "A project has an initial budget of $900,000 and is 30% complete. However, the a…" at bounding box center [461, 110] width 397 height 45
click at [439, 116] on h5 "A project has an initial budget of $900,000 and is 30% complete. However, the a…" at bounding box center [461, 110] width 397 height 45
drag, startPoint x: 284, startPoint y: 94, endPoint x: 650, endPoint y: 143, distance: 369.3
click at [650, 143] on div "A project has an initial budget of $900,000 and is 30% complete. However, the a…" at bounding box center [461, 200] width 417 height 255
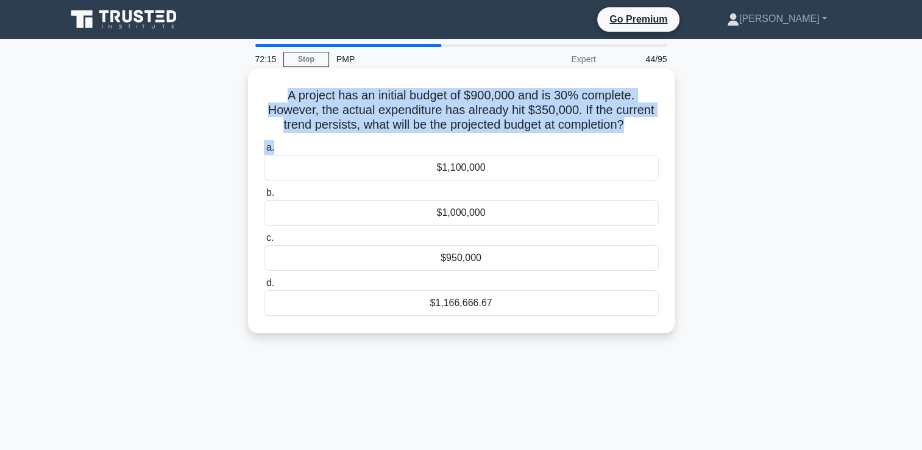
copy div "A project has an initial budget of $900,000 and is 30% complete. However, the a…"
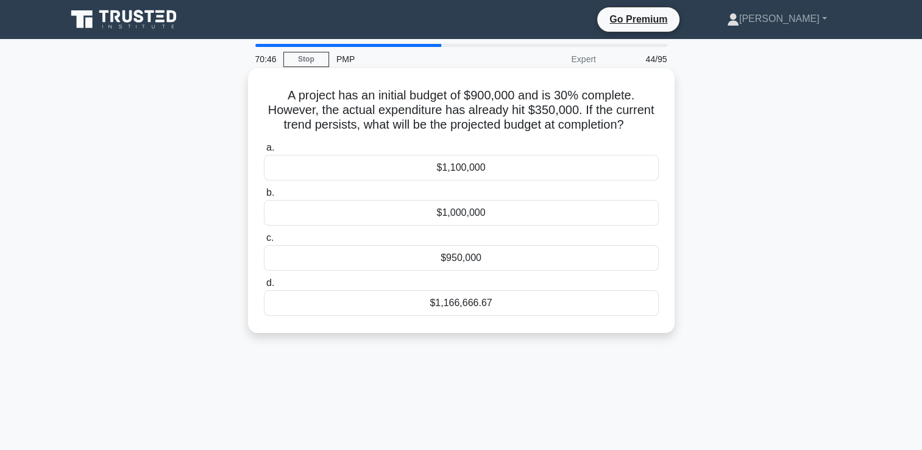
click at [467, 306] on div "$1,166,666.67" at bounding box center [461, 303] width 395 height 26
click at [264, 287] on input "d. $1,166,666.67" at bounding box center [264, 283] width 0 height 8
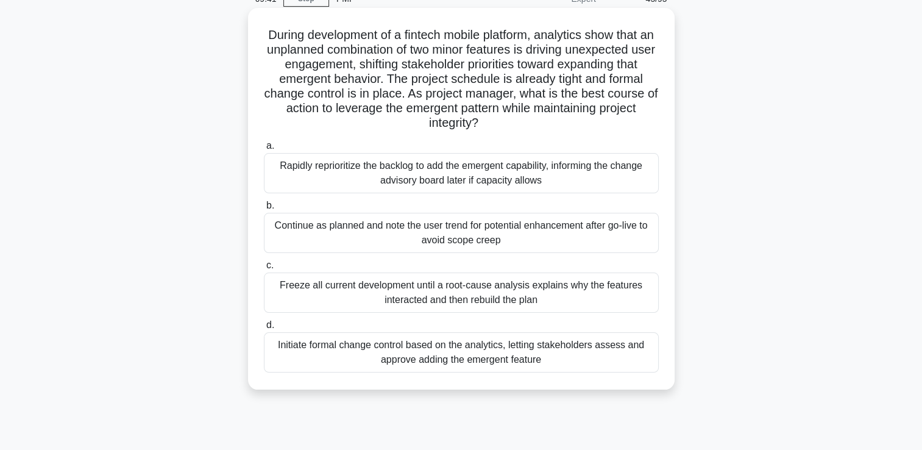
scroll to position [61, 0]
click at [447, 242] on div "Continue as planned and note the user trend for potential enhancement after go-…" at bounding box center [461, 232] width 395 height 40
click at [264, 209] on input "b. Continue as planned and note the user trend for potential enhancement after …" at bounding box center [264, 205] width 0 height 8
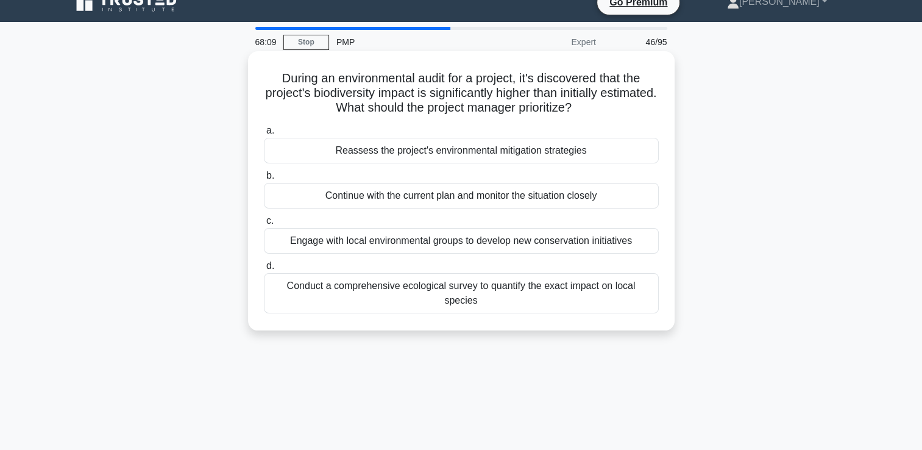
scroll to position [0, 0]
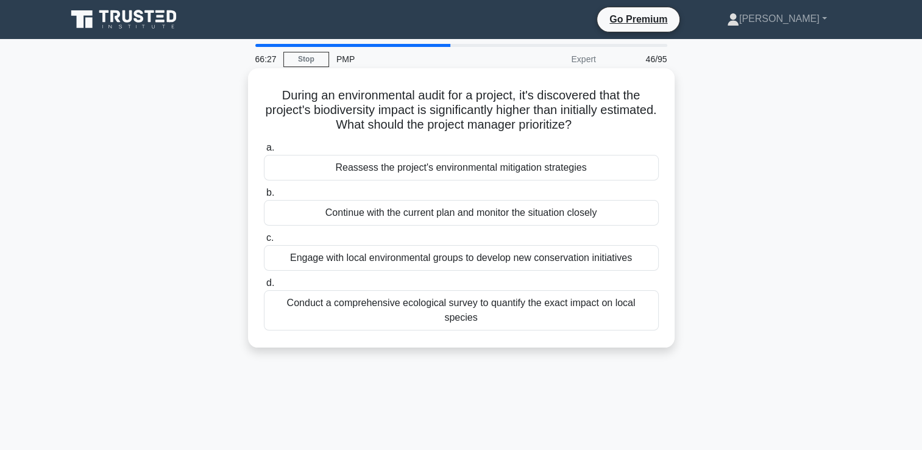
click at [538, 264] on div "Engage with local environmental groups to develop new conservation initiatives" at bounding box center [461, 258] width 395 height 26
click at [264, 242] on input "c. Engage with local environmental groups to develop new conservation initiativ…" at bounding box center [264, 238] width 0 height 8
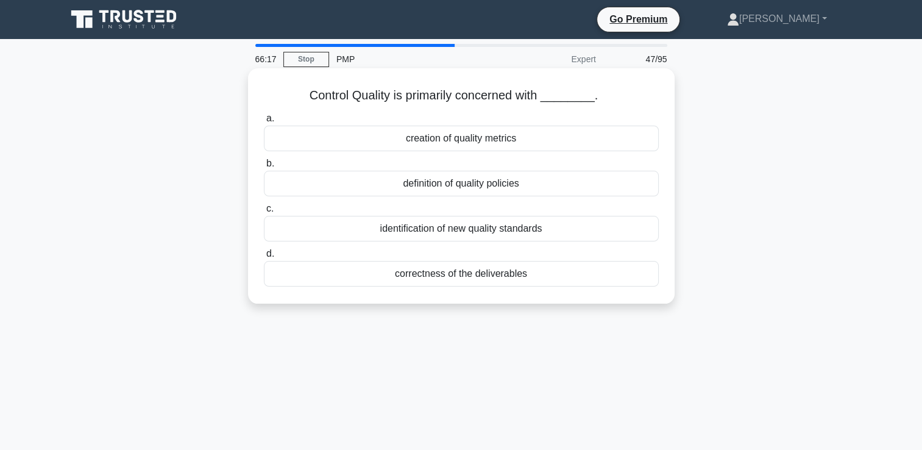
click at [499, 279] on div "correctness of the deliverables" at bounding box center [461, 274] width 395 height 26
click at [264, 258] on input "d. correctness of the deliverables" at bounding box center [264, 254] width 0 height 8
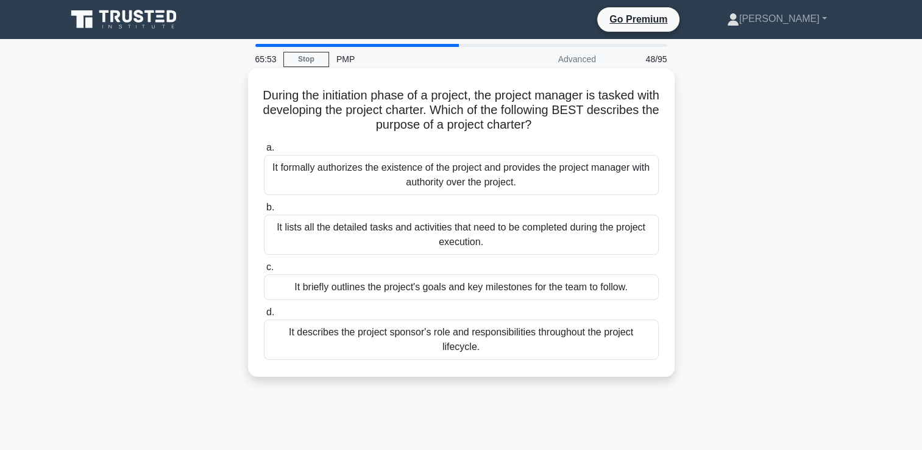
click at [478, 175] on div "It formally authorizes the existence of the project and provides the project ma…" at bounding box center [461, 175] width 395 height 40
click at [264, 152] on input "a. It formally authorizes the existence of the project and provides the project…" at bounding box center [264, 148] width 0 height 8
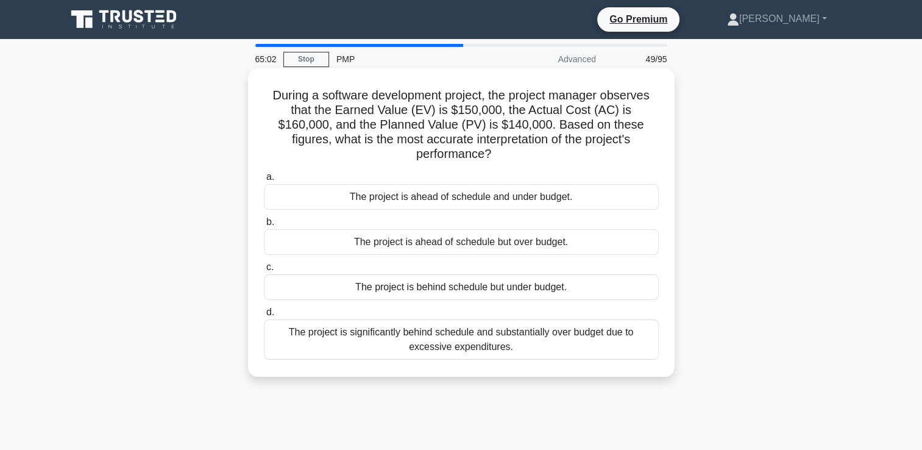
click at [470, 327] on div "The project is significantly behind schedule and substantially over budget due …" at bounding box center [461, 339] width 395 height 40
click at [264, 316] on input "d. The project is significantly behind schedule and substantially over budget d…" at bounding box center [264, 312] width 0 height 8
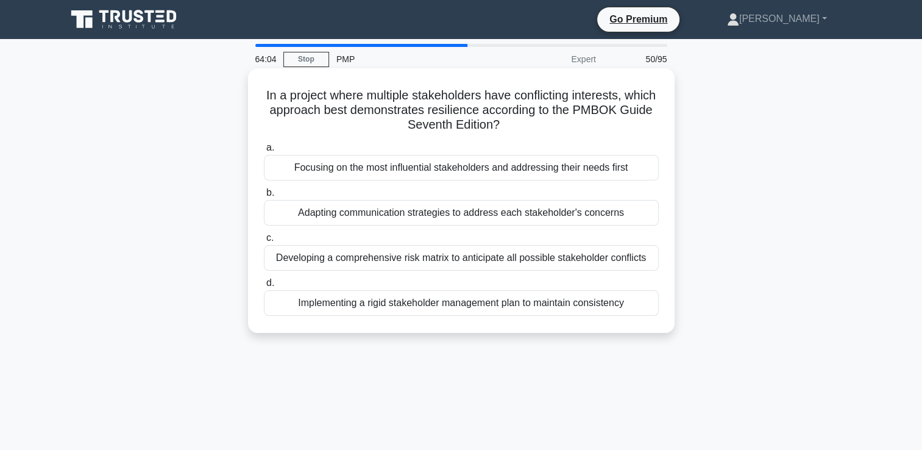
click at [580, 169] on div "Focusing on the most influential stakeholders and addressing their needs first" at bounding box center [461, 168] width 395 height 26
click at [264, 152] on input "a. Focusing on the most influential stakeholders and addressing their needs fir…" at bounding box center [264, 148] width 0 height 8
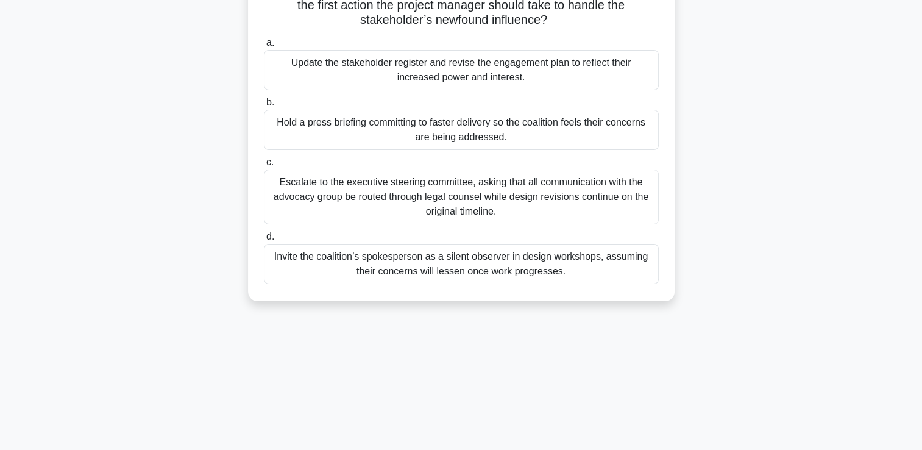
scroll to position [147, 0]
click at [497, 72] on div "Update the stakeholder register and revise the engagement plan to reflect their…" at bounding box center [461, 71] width 395 height 40
click at [264, 48] on input "a. Update the stakeholder register and revise the engagement plan to reflect th…" at bounding box center [264, 44] width 0 height 8
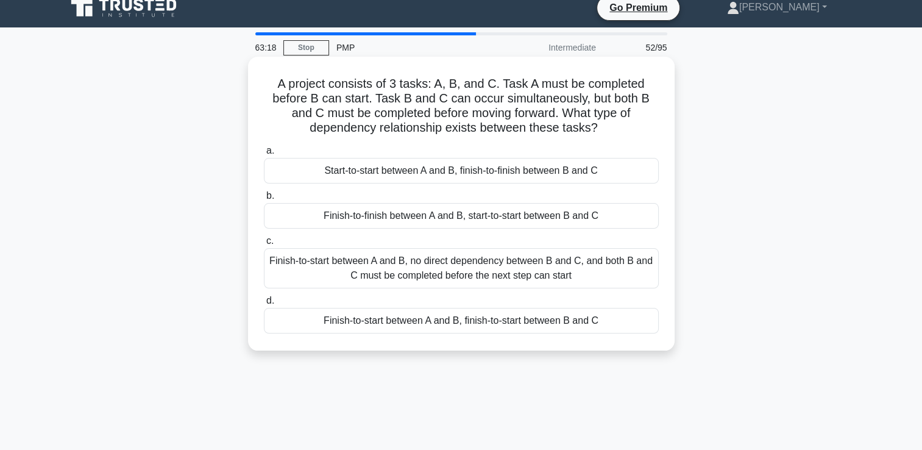
scroll to position [0, 0]
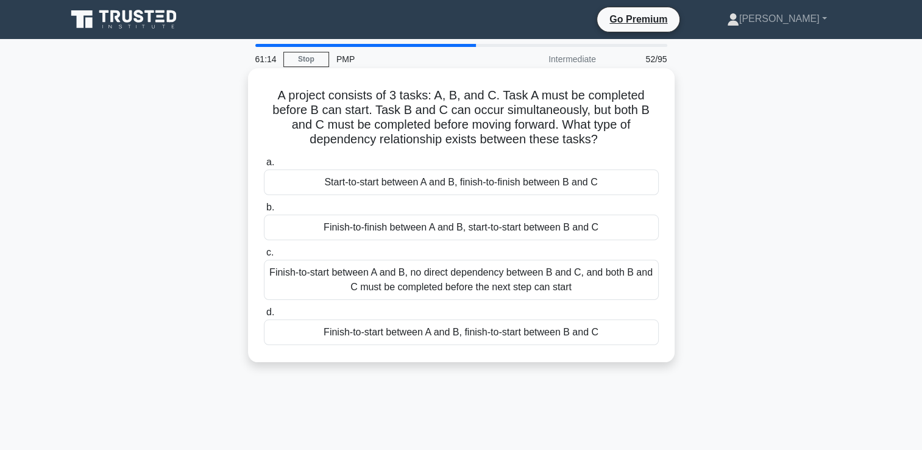
click at [433, 278] on div "Finish-to-start between A and B, no direct dependency between B and C, and both…" at bounding box center [461, 279] width 395 height 40
click at [264, 256] on input "c. Finish-to-start between A and B, no direct dependency between B and C, and b…" at bounding box center [264, 253] width 0 height 8
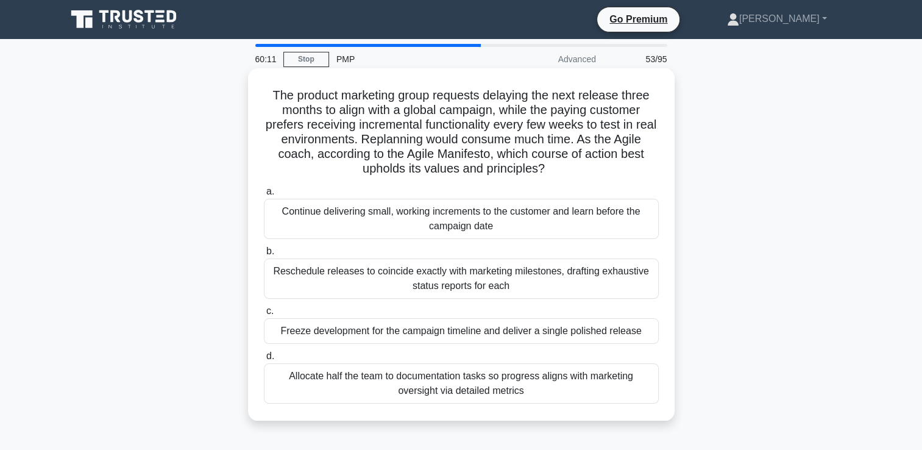
click at [444, 222] on div "Continue delivering small, working increments to the customer and learn before …" at bounding box center [461, 219] width 395 height 40
click at [264, 196] on input "a. Continue delivering small, working increments to the customer and learn befo…" at bounding box center [264, 192] width 0 height 8
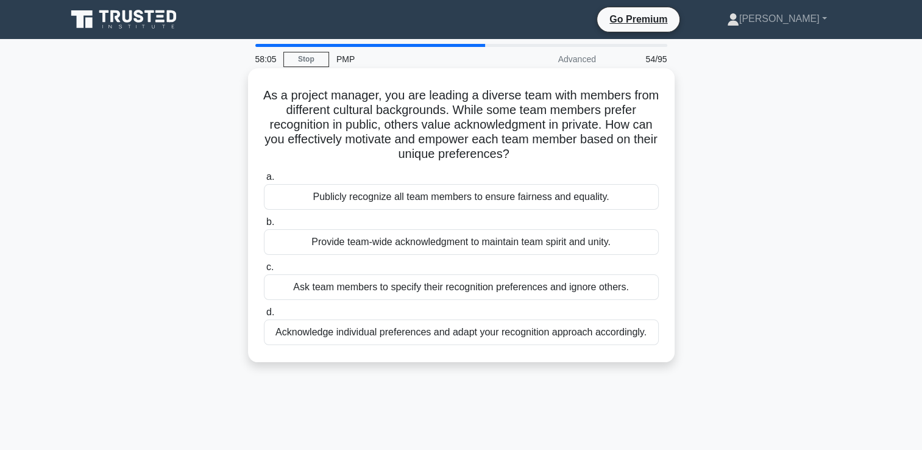
click at [478, 331] on div "Acknowledge individual preferences and adapt your recognition approach accordin…" at bounding box center [461, 332] width 395 height 26
click at [264, 316] on input "d. Acknowledge individual preferences and adapt your recognition approach accor…" at bounding box center [264, 312] width 0 height 8
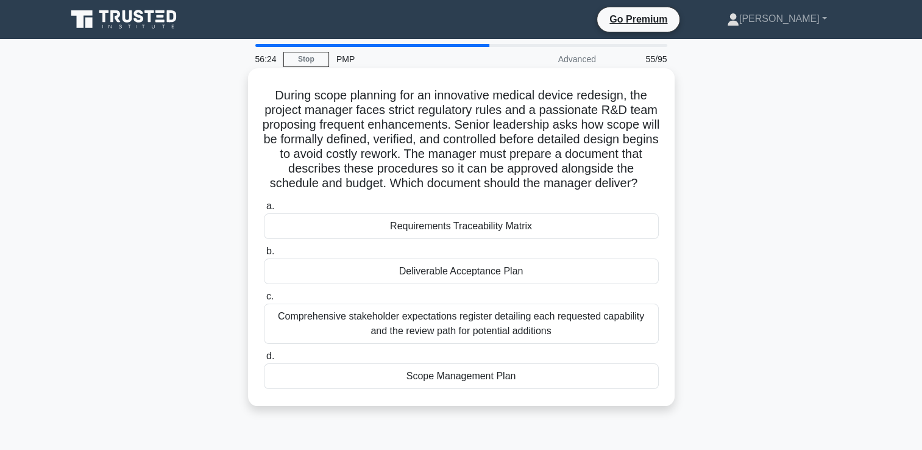
click at [451, 389] on div "Scope Management Plan" at bounding box center [461, 376] width 395 height 26
click at [264, 360] on input "d. Scope Management Plan" at bounding box center [264, 356] width 0 height 8
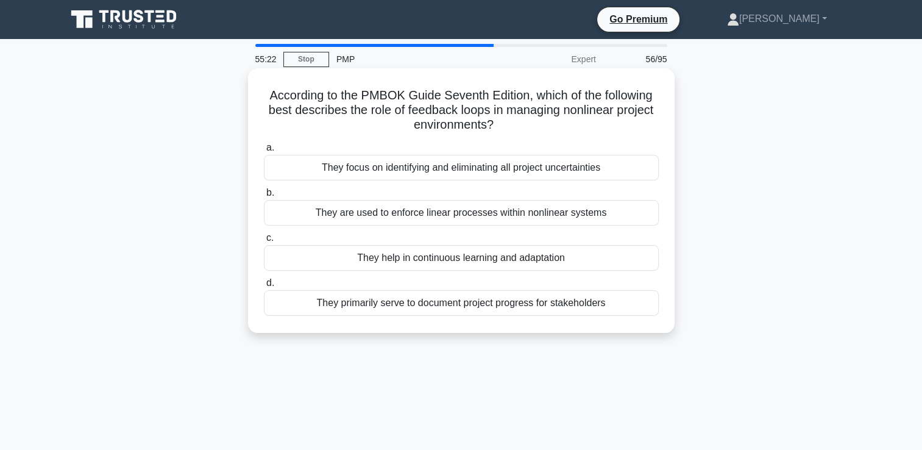
click at [488, 169] on div "They focus on identifying and eliminating all project uncertainties" at bounding box center [461, 168] width 395 height 26
click at [264, 152] on input "a. They focus on identifying and eliminating all project uncertainties" at bounding box center [264, 148] width 0 height 8
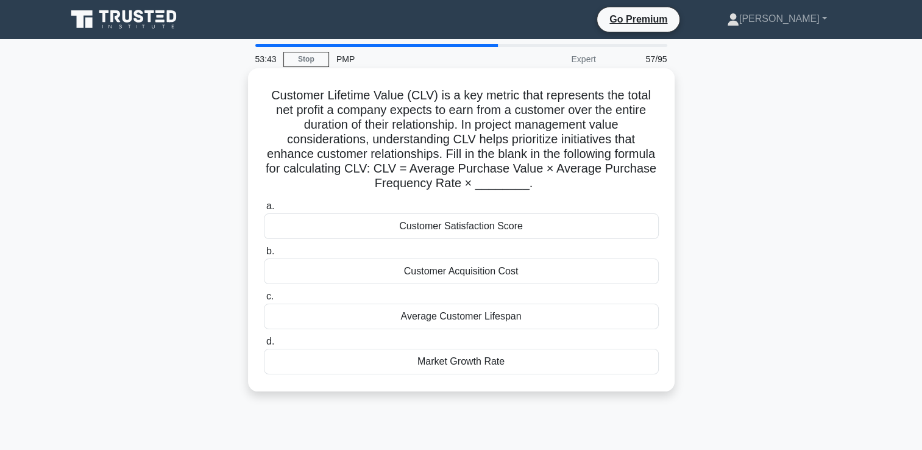
click at [512, 274] on div "Customer Acquisition Cost" at bounding box center [461, 271] width 395 height 26
click at [264, 255] on input "b. Customer Acquisition Cost" at bounding box center [264, 251] width 0 height 8
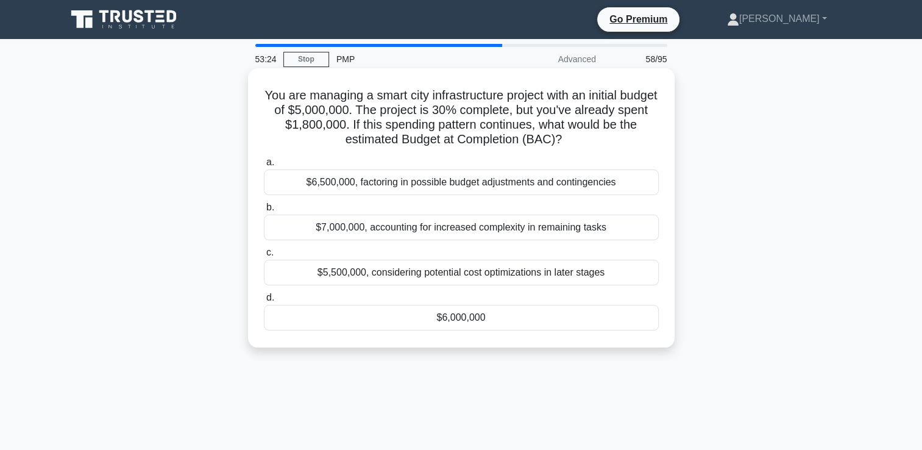
drag, startPoint x: 280, startPoint y: 95, endPoint x: 582, endPoint y: 147, distance: 306.0
click at [582, 147] on h5 "You are managing a smart city infrastructure project with an initial budget of …" at bounding box center [461, 118] width 397 height 60
copy h5 "You are managing a smart city infrastructure project with an initial budget of …"
click at [461, 320] on div "$6,000,000" at bounding box center [461, 318] width 395 height 26
click at [264, 302] on input "d. $6,000,000" at bounding box center [264, 298] width 0 height 8
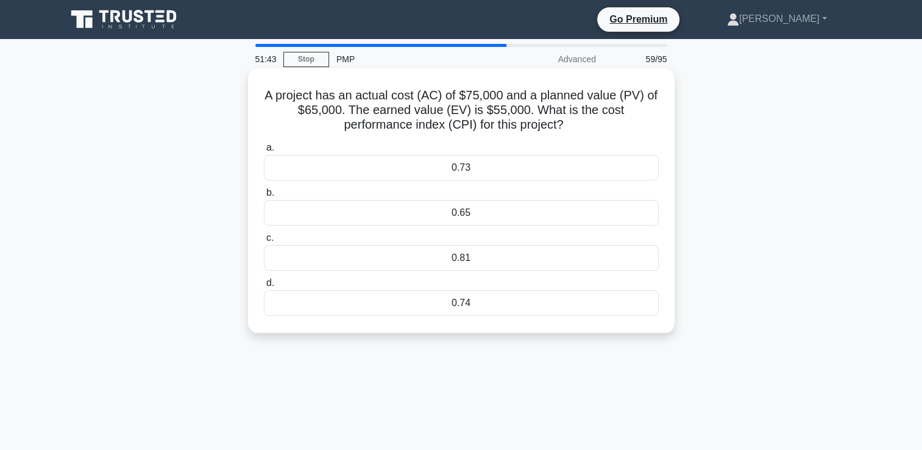
click at [454, 172] on div "0.73" at bounding box center [461, 168] width 395 height 26
click at [264, 152] on input "a. 0.73" at bounding box center [264, 148] width 0 height 8
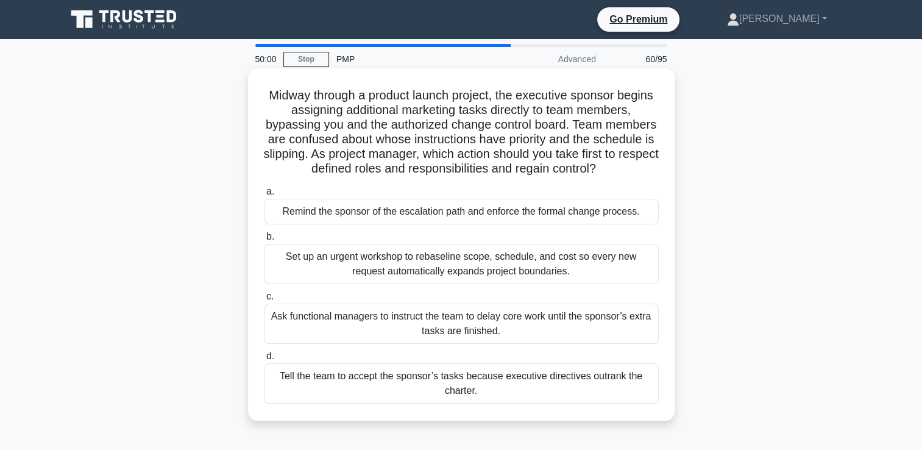
click at [453, 213] on div "Remind the sponsor of the escalation path and enforce the formal change process." at bounding box center [461, 212] width 395 height 26
click at [264, 196] on input "a. Remind the sponsor of the escalation path and enforce the formal change proc…" at bounding box center [264, 192] width 0 height 8
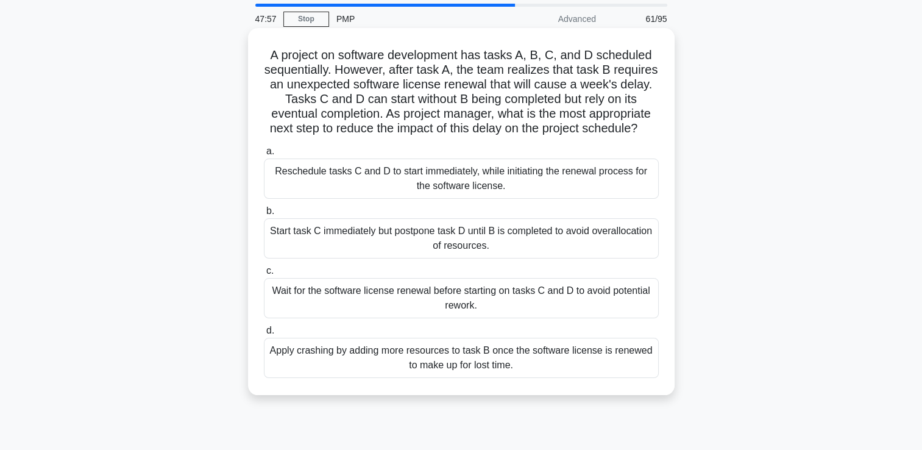
scroll to position [61, 0]
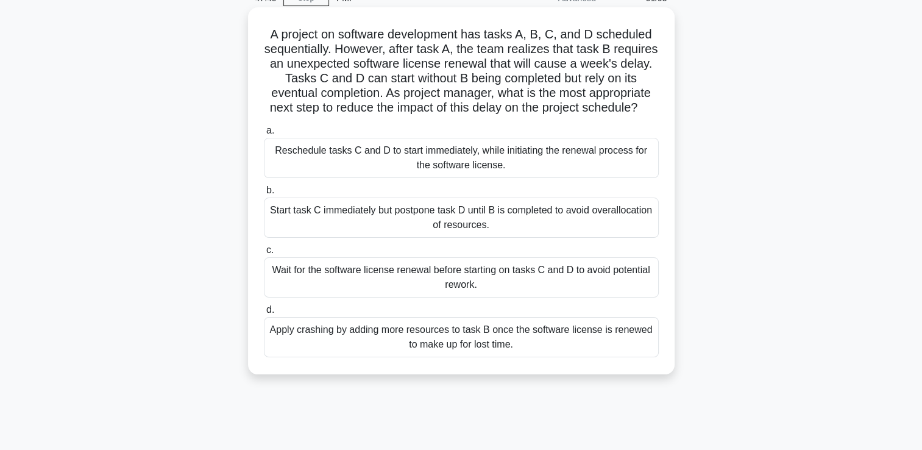
click at [484, 174] on div "Reschedule tasks C and D to start immediately, while initiating the renewal pro…" at bounding box center [461, 158] width 395 height 40
click at [264, 135] on input "a. Reschedule tasks C and D to start immediately, while initiating the renewal …" at bounding box center [264, 131] width 0 height 8
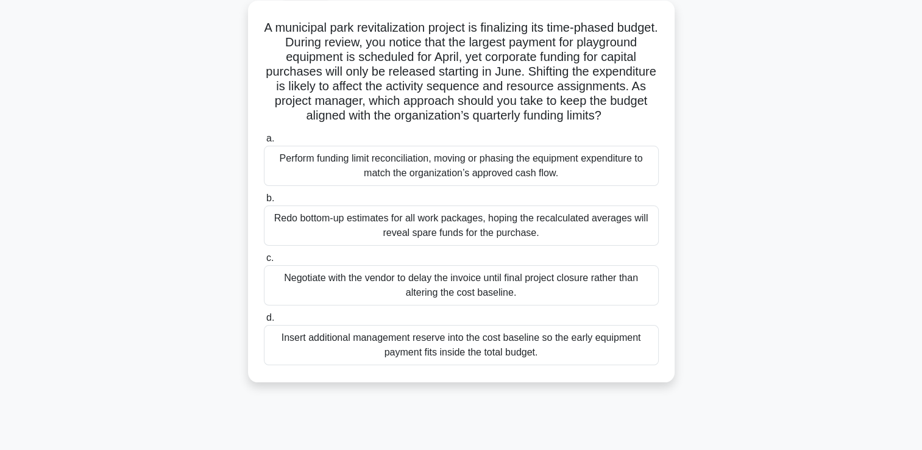
scroll to position [0, 0]
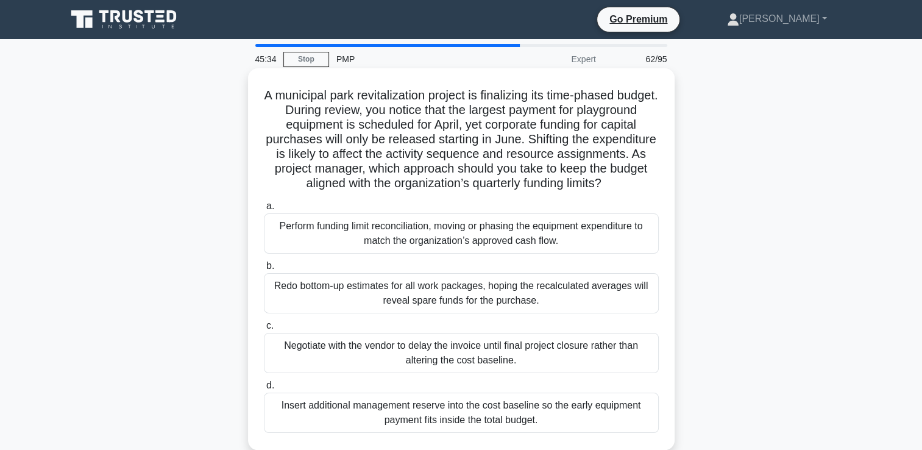
click at [454, 250] on div "Perform funding limit reconciliation, moving or phasing the equipment expenditu…" at bounding box center [461, 233] width 395 height 40
click at [264, 210] on input "a. Perform funding limit reconciliation, moving or phasing the equipment expend…" at bounding box center [264, 206] width 0 height 8
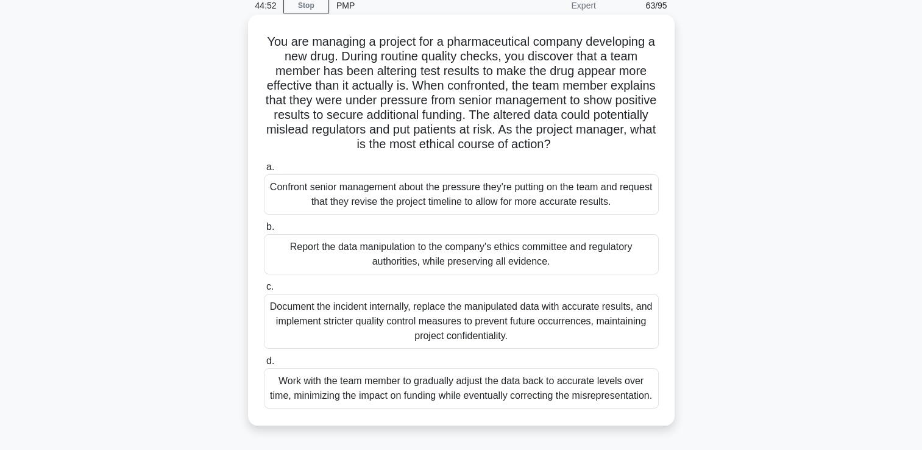
scroll to position [61, 0]
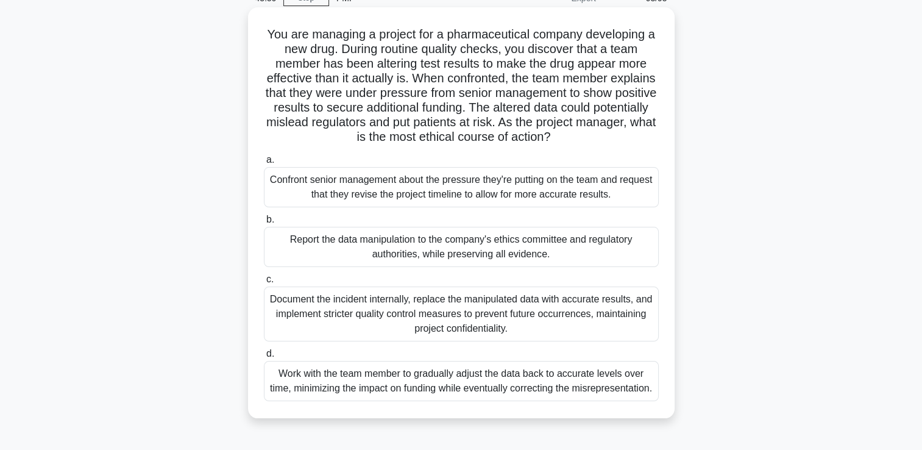
click at [539, 245] on div "Report the data manipulation to the company's ethics committee and regulatory a…" at bounding box center [461, 247] width 395 height 40
click at [264, 224] on input "b. Report the data manipulation to the company's ethics committee and regulator…" at bounding box center [264, 220] width 0 height 8
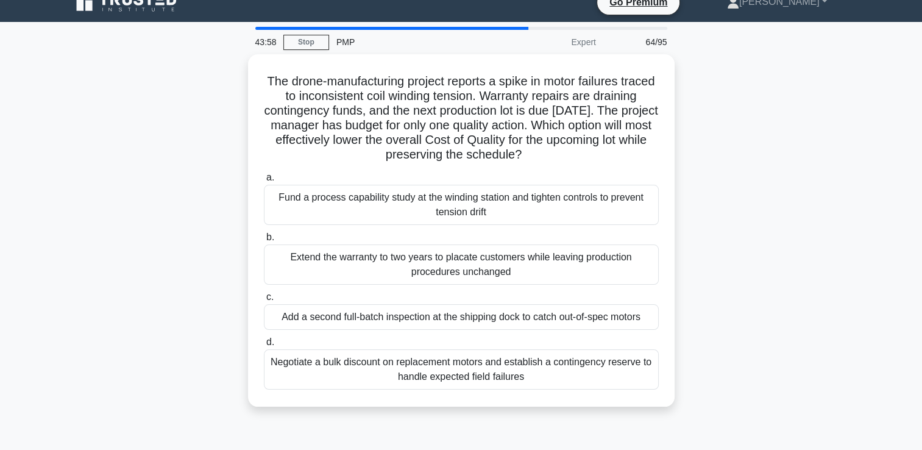
scroll to position [0, 0]
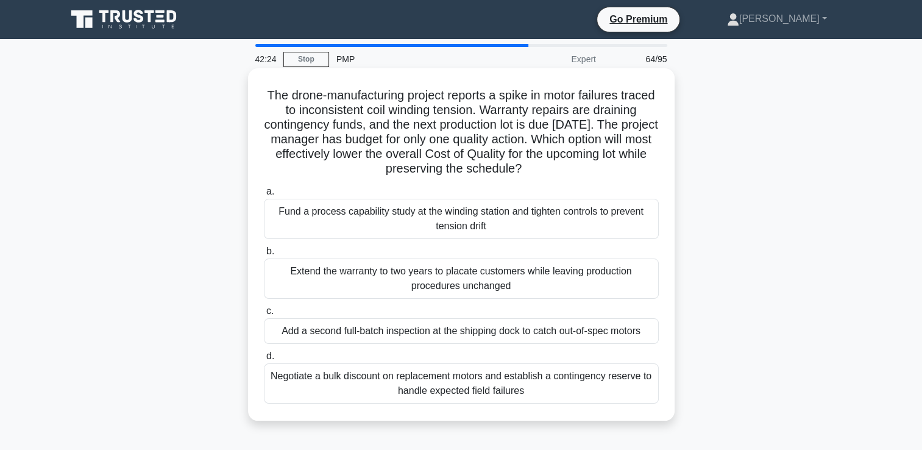
click at [581, 337] on div "Add a second full-batch inspection at the shipping dock to catch out-of-spec mo…" at bounding box center [461, 331] width 395 height 26
click at [264, 315] on input "c. Add a second full-batch inspection at the shipping dock to catch out-of-spec…" at bounding box center [264, 311] width 0 height 8
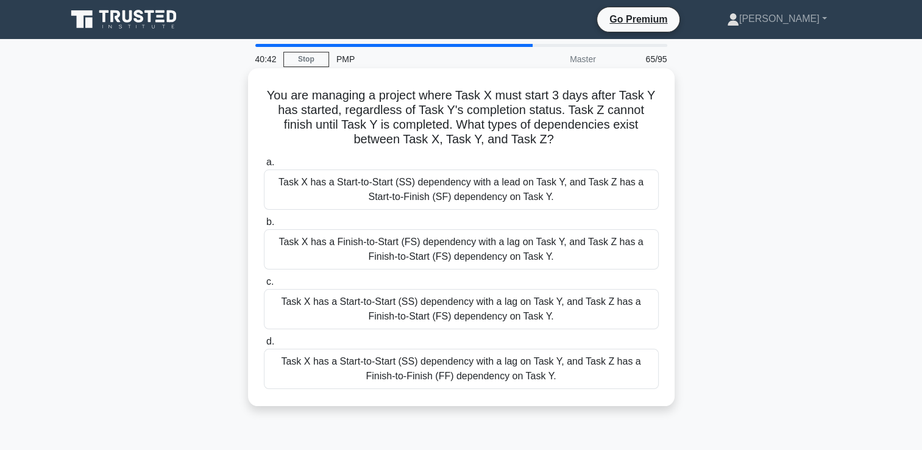
click at [577, 305] on div "Task X has a Start-to-Start (SS) dependency with a lag on Task Y, and Task Z ha…" at bounding box center [461, 309] width 395 height 40
click at [264, 286] on input "c. Task X has a Start-to-Start (SS) dependency with a lag on Task Y, and Task Z…" at bounding box center [264, 282] width 0 height 8
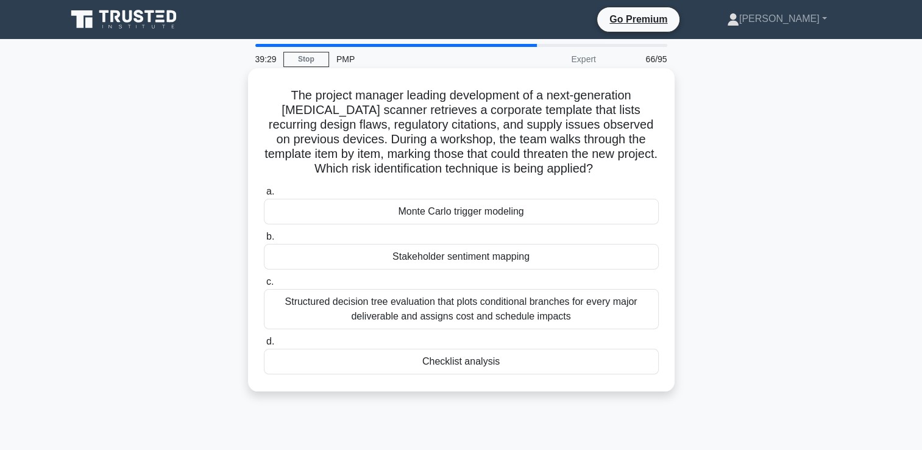
click at [488, 364] on div "Checklist analysis" at bounding box center [461, 361] width 395 height 26
click at [264, 345] on input "d. Checklist analysis" at bounding box center [264, 341] width 0 height 8
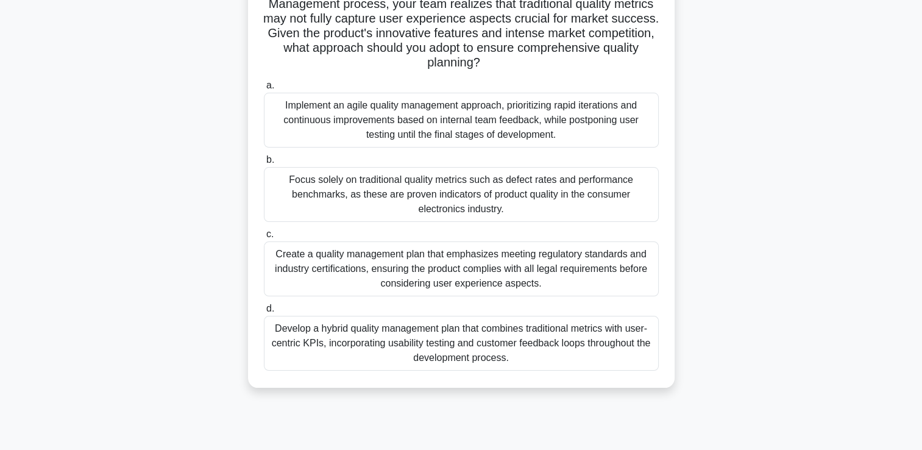
scroll to position [122, 0]
click at [495, 342] on div "Develop a hybrid quality management plan that combines traditional metrics with…" at bounding box center [461, 341] width 395 height 55
click at [264, 311] on input "d. Develop a hybrid quality management plan that combines traditional metrics w…" at bounding box center [264, 307] width 0 height 8
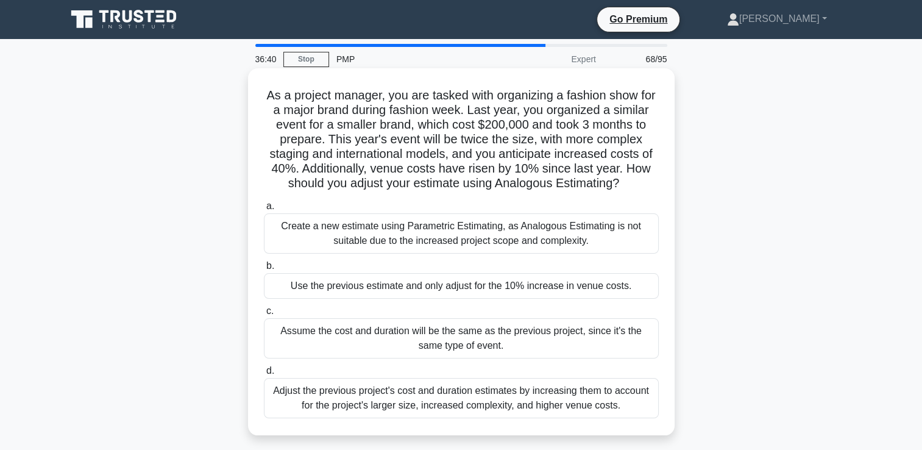
scroll to position [61, 0]
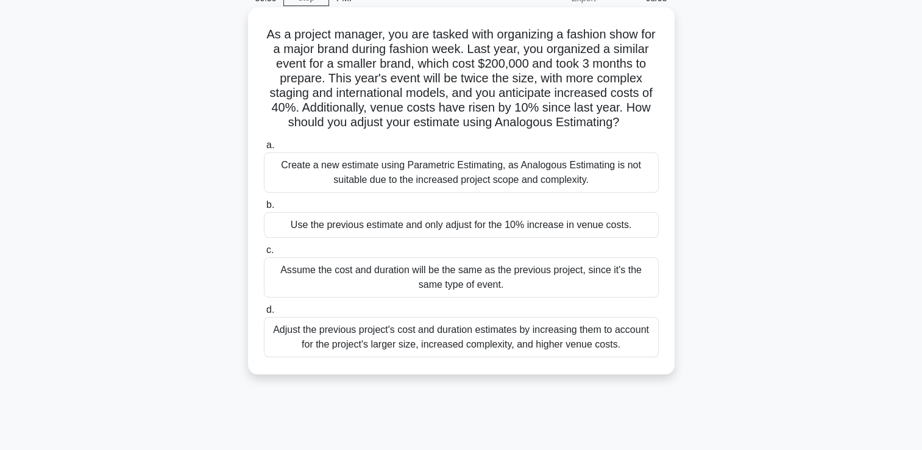
click at [542, 350] on div "Adjust the previous project's cost and duration estimates by increasing them to…" at bounding box center [461, 337] width 395 height 40
click at [264, 314] on input "d. Adjust the previous project's cost and duration estimates by increasing them…" at bounding box center [264, 310] width 0 height 8
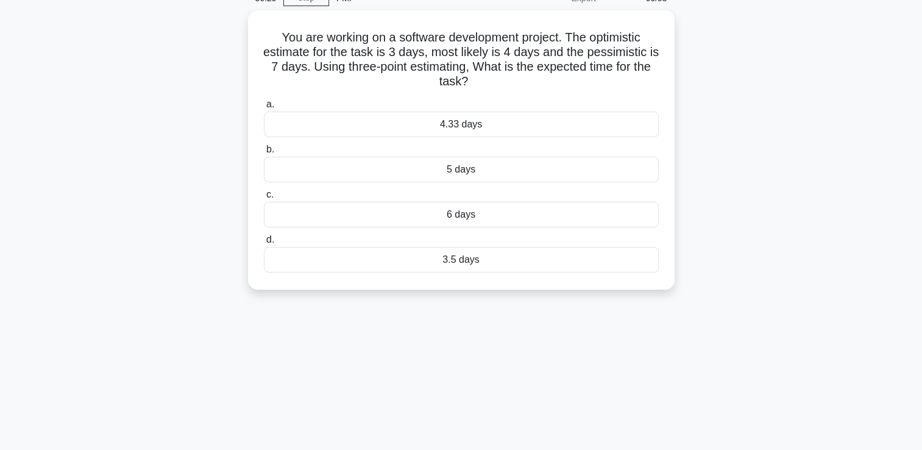
scroll to position [0, 0]
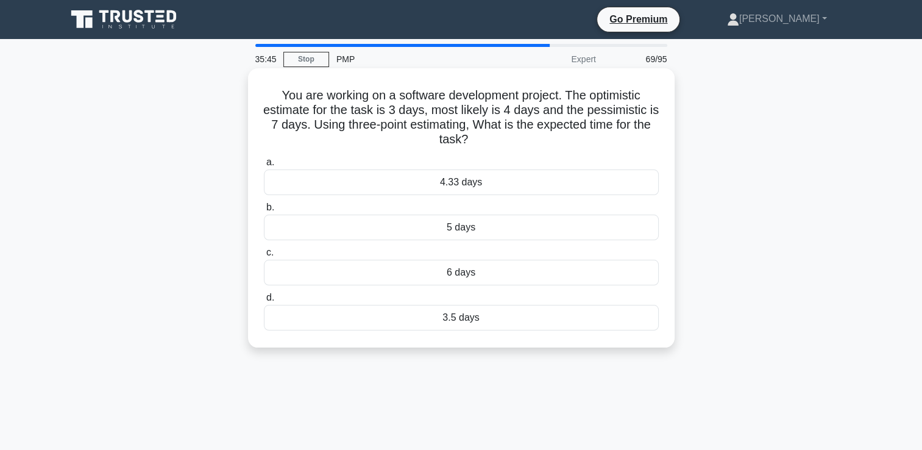
click at [456, 188] on div "4.33 days" at bounding box center [461, 182] width 395 height 26
click at [264, 166] on input "a. 4.33 days" at bounding box center [264, 162] width 0 height 8
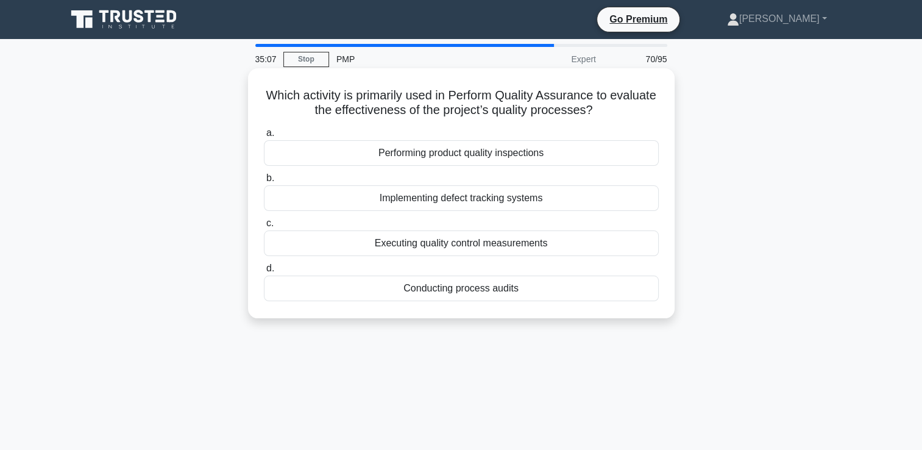
click at [480, 289] on div "Conducting process audits" at bounding box center [461, 288] width 395 height 26
click at [264, 272] on input "d. Conducting process audits" at bounding box center [264, 268] width 0 height 8
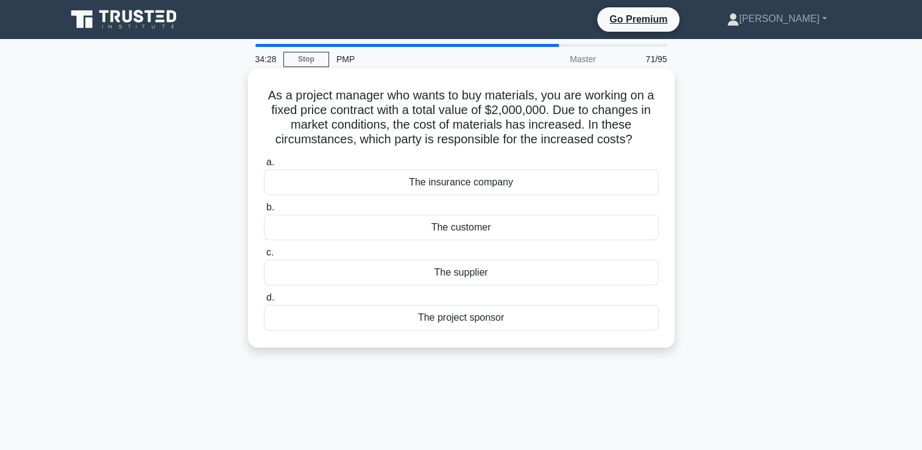
click at [452, 272] on div "The supplier" at bounding box center [461, 272] width 395 height 26
click at [264, 256] on input "c. The supplier" at bounding box center [264, 253] width 0 height 8
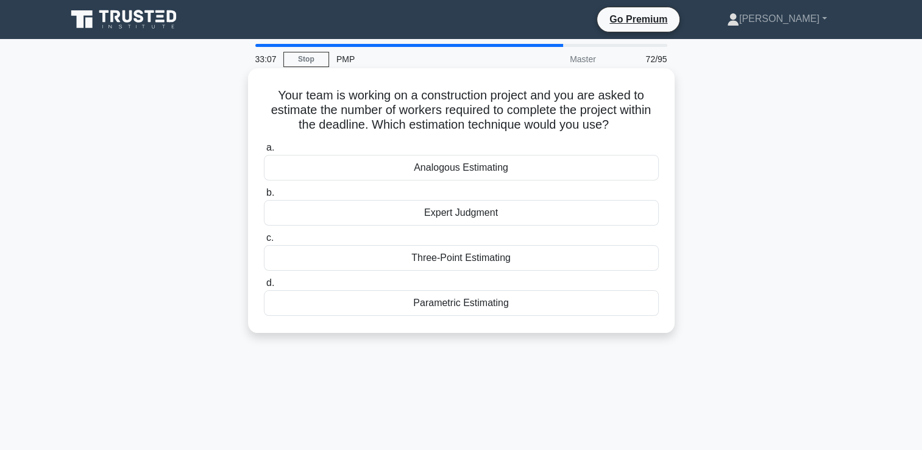
click at [472, 164] on div "Analogous Estimating" at bounding box center [461, 168] width 395 height 26
click at [264, 152] on input "a. Analogous Estimating" at bounding box center [264, 148] width 0 height 8
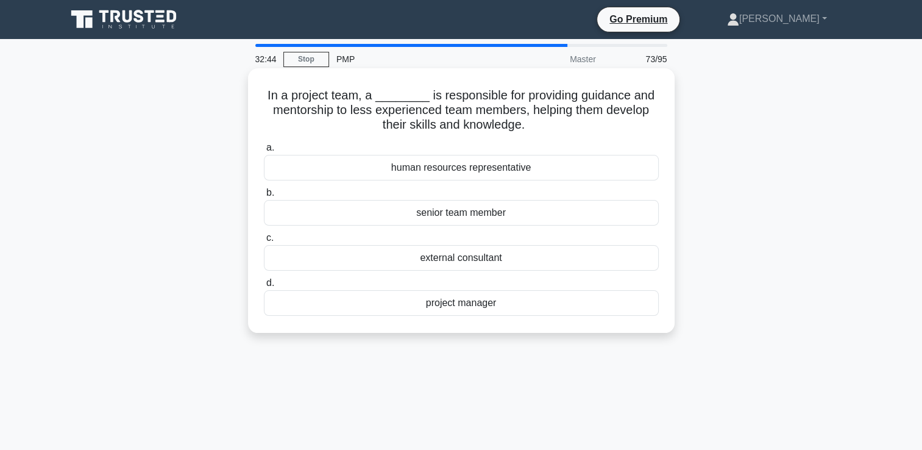
click at [475, 301] on div "project manager" at bounding box center [461, 303] width 395 height 26
click at [264, 287] on input "d. project manager" at bounding box center [264, 283] width 0 height 8
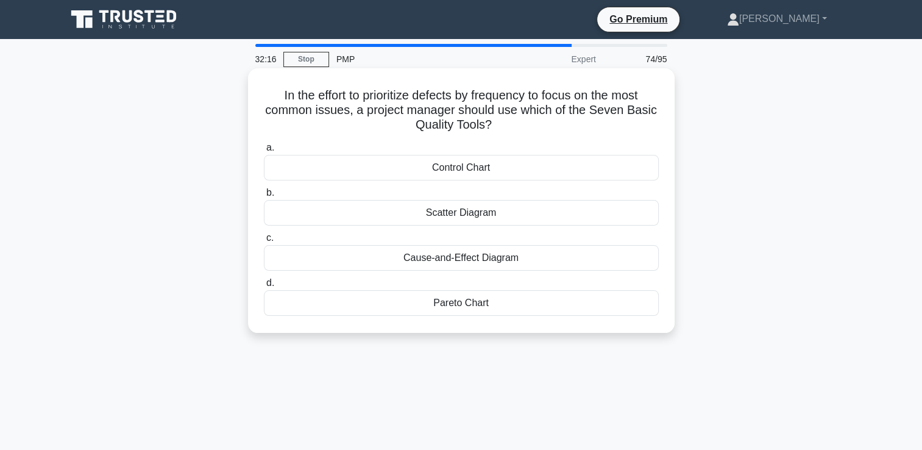
click at [502, 309] on div "Pareto Chart" at bounding box center [461, 303] width 395 height 26
click at [264, 287] on input "d. Pareto Chart" at bounding box center [264, 283] width 0 height 8
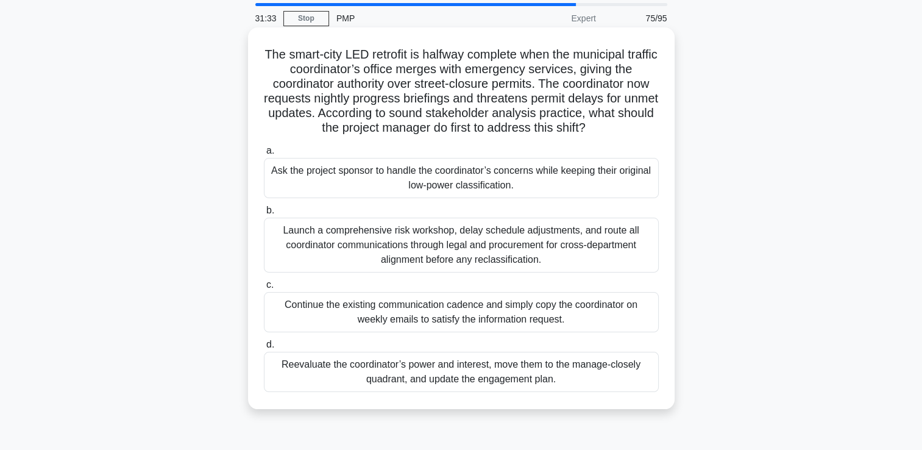
scroll to position [61, 0]
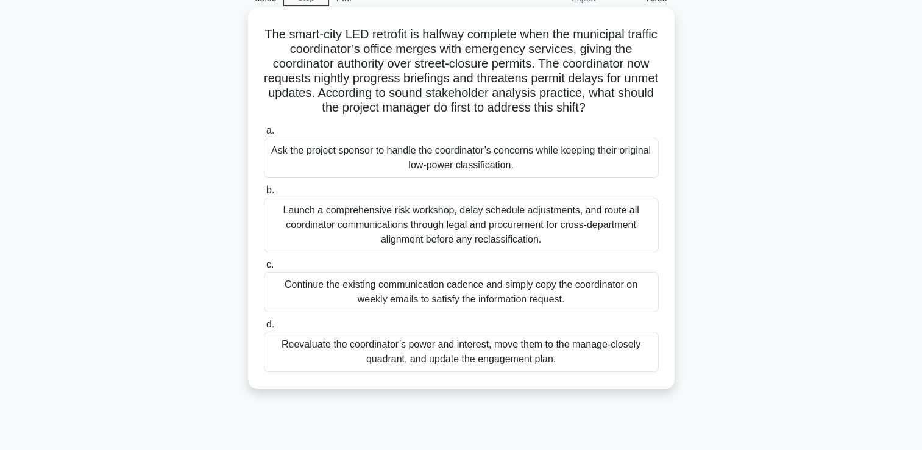
click at [423, 361] on div "Reevaluate the coordinator’s power and interest, move them to the manage-closel…" at bounding box center [461, 351] width 395 height 40
click at [264, 328] on input "d. Reevaluate the coordinator’s power and interest, move them to the manage-clo…" at bounding box center [264, 324] width 0 height 8
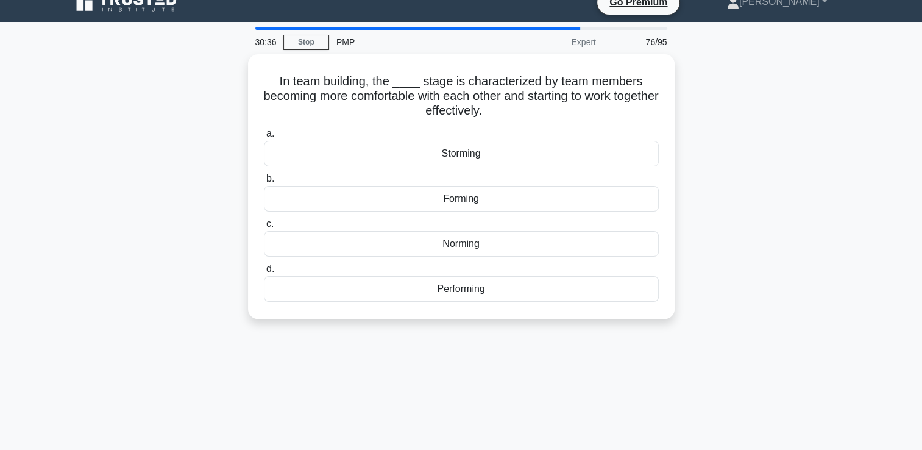
scroll to position [0, 0]
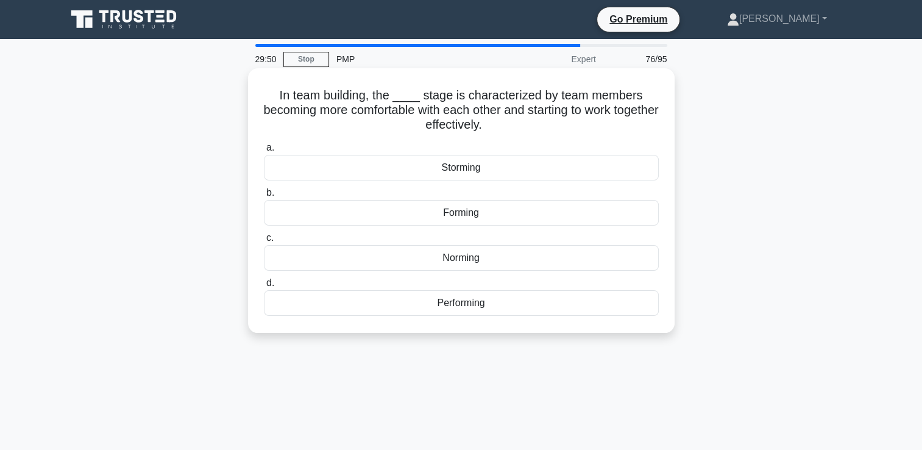
click at [455, 261] on div "Norming" at bounding box center [461, 258] width 395 height 26
click at [264, 242] on input "c. Norming" at bounding box center [264, 238] width 0 height 8
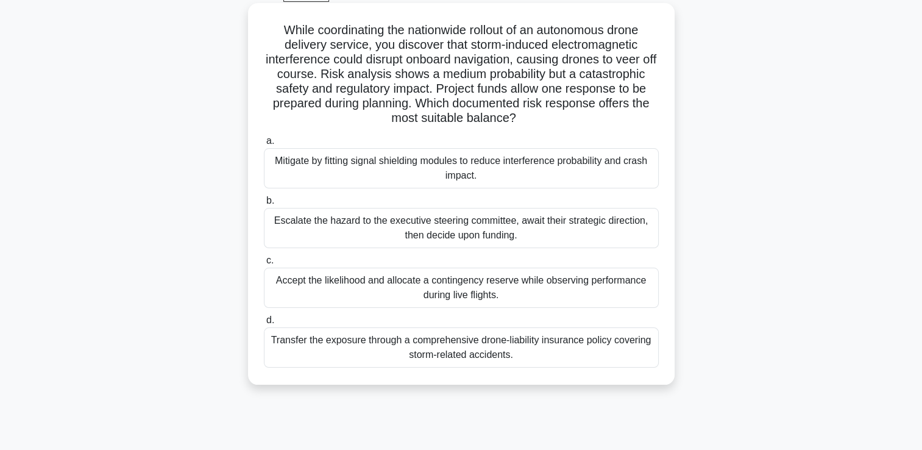
scroll to position [61, 0]
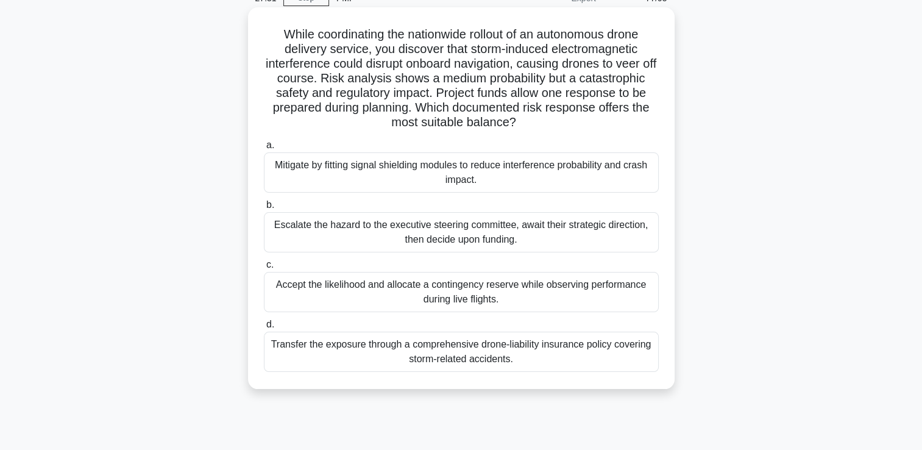
click at [458, 175] on div "Mitigate by fitting signal shielding modules to reduce interference probability…" at bounding box center [461, 172] width 395 height 40
click at [264, 149] on input "a. Mitigate by fitting signal shielding modules to reduce interference probabil…" at bounding box center [264, 145] width 0 height 8
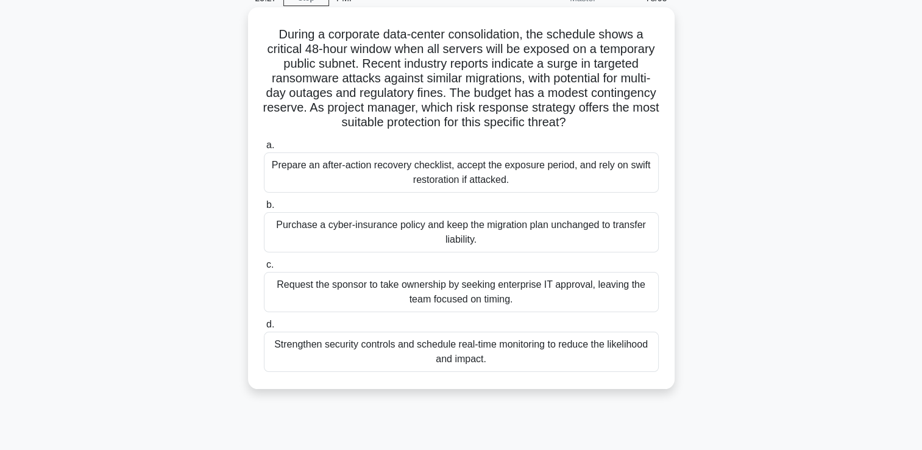
click at [468, 352] on div "Strengthen security controls and schedule real-time monitoring to reduce the li…" at bounding box center [461, 351] width 395 height 40
click at [264, 328] on input "d. Strengthen security controls and schedule real-time monitoring to reduce the…" at bounding box center [264, 324] width 0 height 8
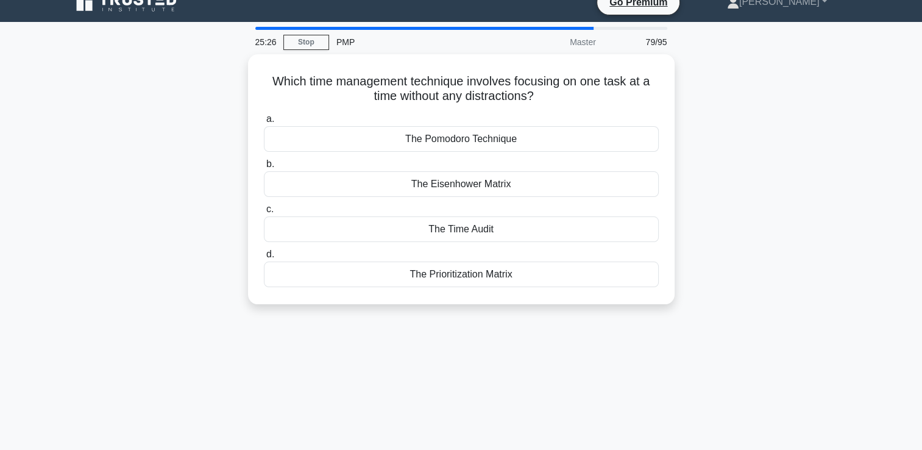
scroll to position [0, 0]
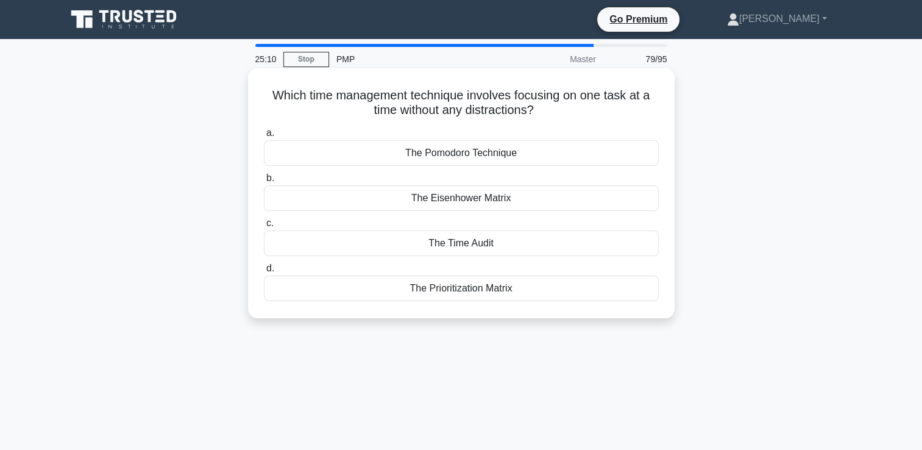
click at [451, 201] on div "The Eisenhower Matrix" at bounding box center [461, 198] width 395 height 26
click at [264, 182] on input "b. The Eisenhower Matrix" at bounding box center [264, 178] width 0 height 8
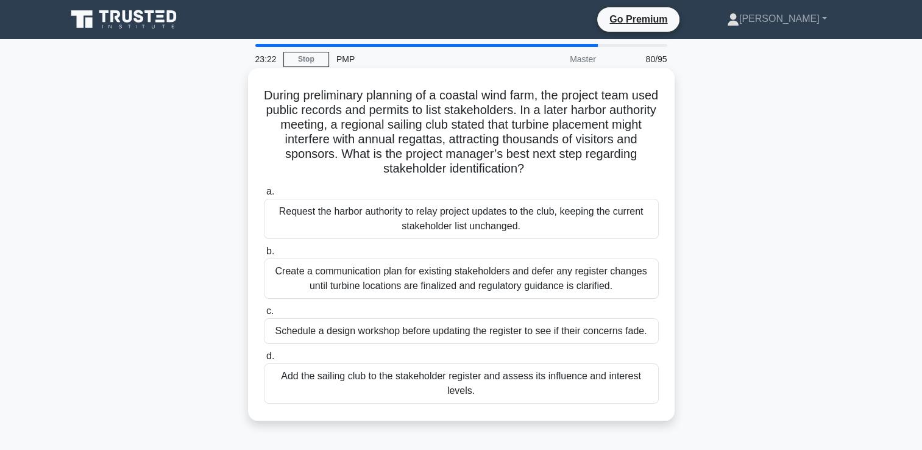
click at [424, 379] on div "Add the sailing club to the stakeholder register and assess its influence and i…" at bounding box center [461, 383] width 395 height 40
drag, startPoint x: 424, startPoint y: 379, endPoint x: 372, endPoint y: 384, distance: 52.6
click at [372, 384] on div "Add the sailing club to the stakeholder register and assess its influence and i…" at bounding box center [461, 383] width 395 height 40
click at [482, 380] on div "Add the sailing club to the stakeholder register and assess its influence and i…" at bounding box center [461, 383] width 395 height 40
click at [264, 360] on input "d. Add the sailing club to the stakeholder register and assess its influence an…" at bounding box center [264, 356] width 0 height 8
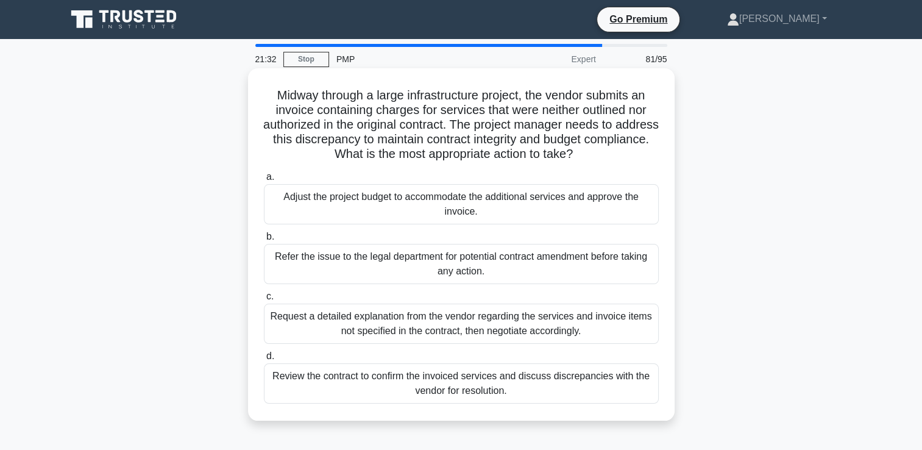
click at [467, 326] on div "Request a detailed explanation from the vendor regarding the services and invoi…" at bounding box center [461, 323] width 395 height 40
click at [264, 300] on input "c. Request a detailed explanation from the vendor regarding the services and in…" at bounding box center [264, 296] width 0 height 8
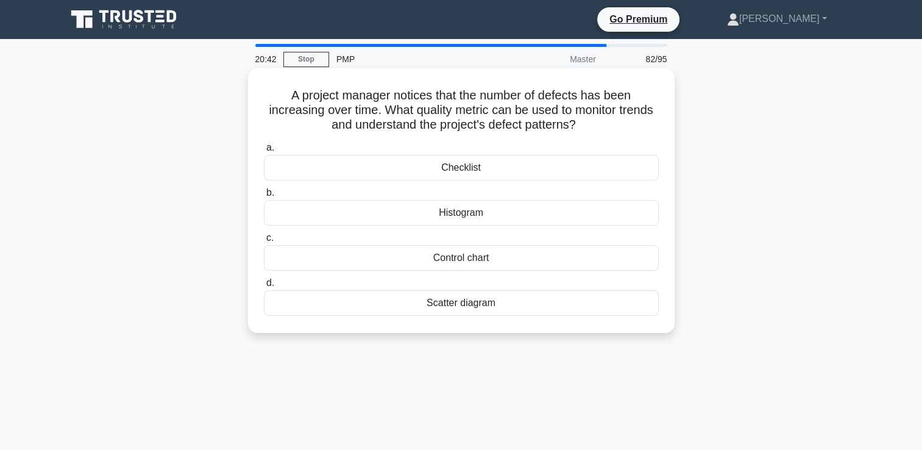
click at [476, 305] on div "Scatter diagram" at bounding box center [461, 303] width 395 height 26
click at [264, 287] on input "d. Scatter diagram" at bounding box center [264, 283] width 0 height 8
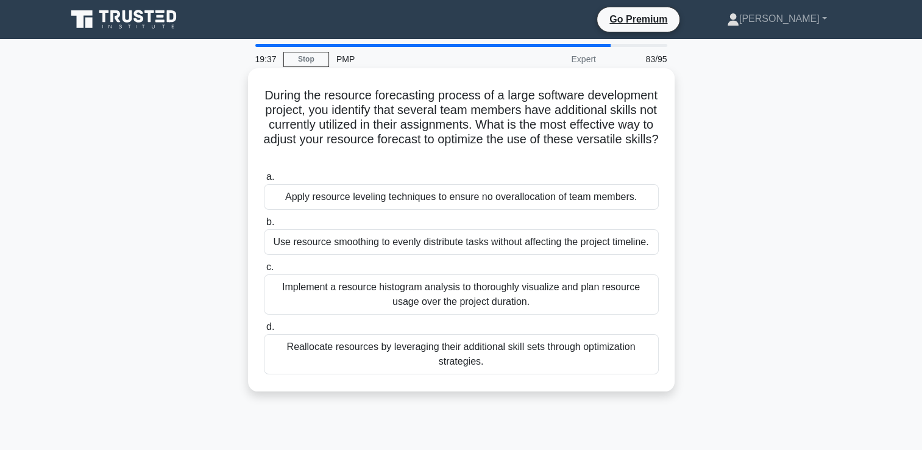
click at [473, 247] on div "Use resource smoothing to evenly distribute tasks without affecting the project…" at bounding box center [461, 242] width 395 height 26
click at [264, 226] on input "b. Use resource smoothing to evenly distribute tasks without affecting the proj…" at bounding box center [264, 222] width 0 height 8
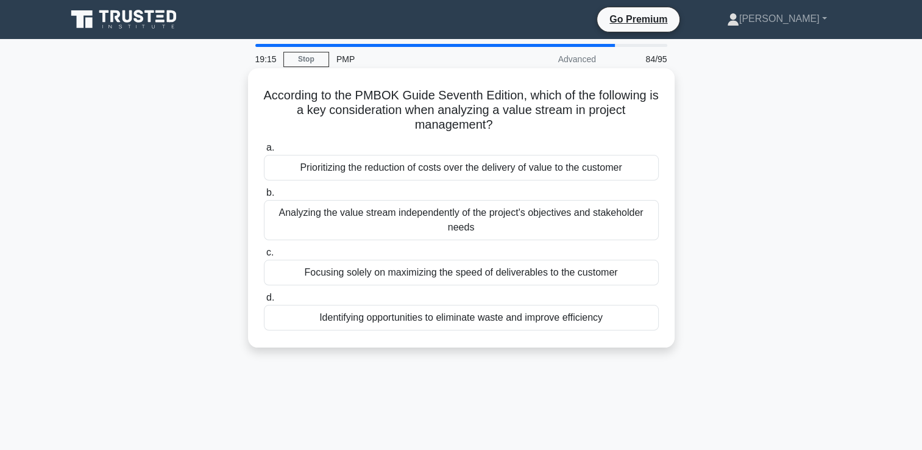
click at [524, 320] on div "Identifying opportunities to eliminate waste and improve efficiency" at bounding box center [461, 318] width 395 height 26
click at [264, 302] on input "d. Identifying opportunities to eliminate waste and improve efficiency" at bounding box center [264, 298] width 0 height 8
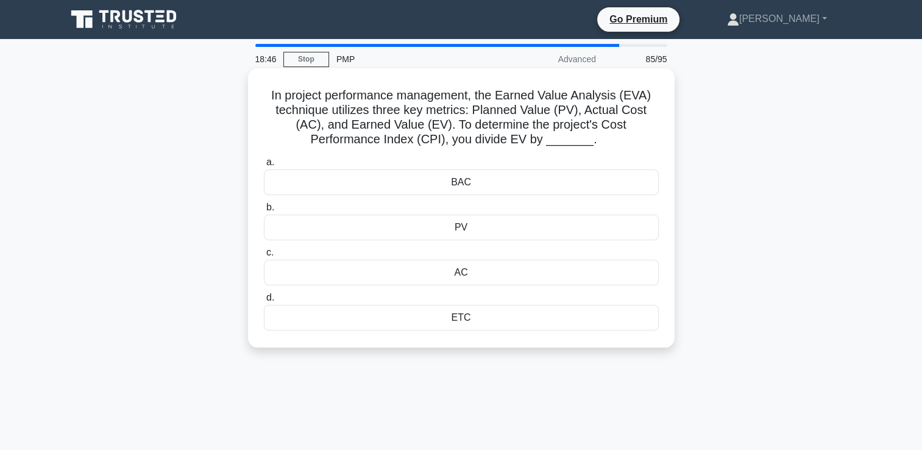
click at [465, 275] on div "AC" at bounding box center [461, 272] width 395 height 26
click at [264, 256] on input "c. AC" at bounding box center [264, 253] width 0 height 8
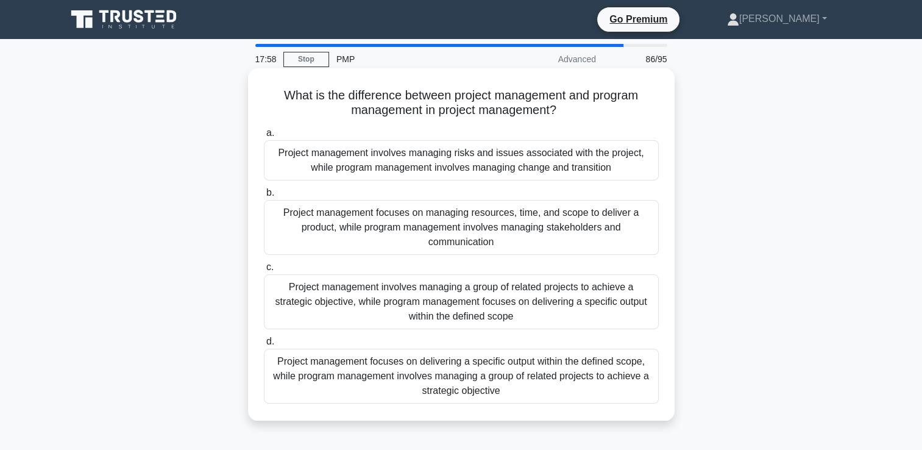
click at [466, 383] on div "Project management focuses on delivering a specific output within the defined s…" at bounding box center [461, 375] width 395 height 55
click at [264, 345] on input "d. Project management focuses on delivering a specific output within the define…" at bounding box center [264, 341] width 0 height 8
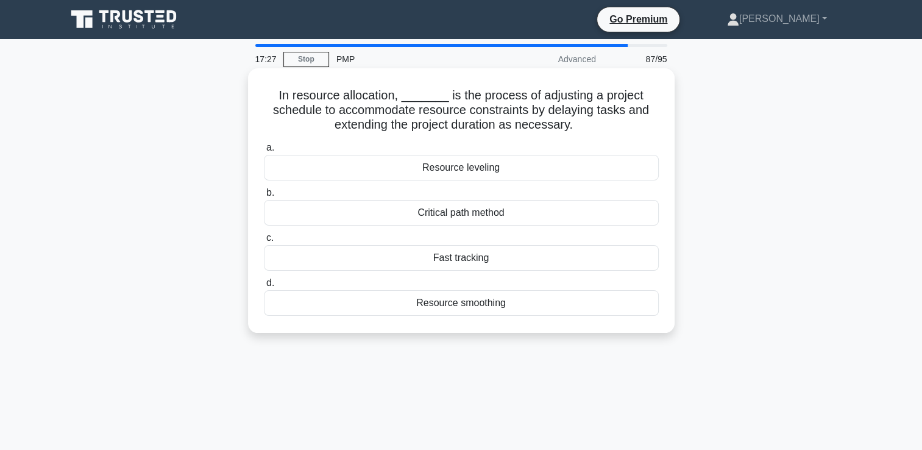
click at [459, 166] on div "Resource leveling" at bounding box center [461, 168] width 395 height 26
click at [264, 152] on input "a. Resource leveling" at bounding box center [264, 148] width 0 height 8
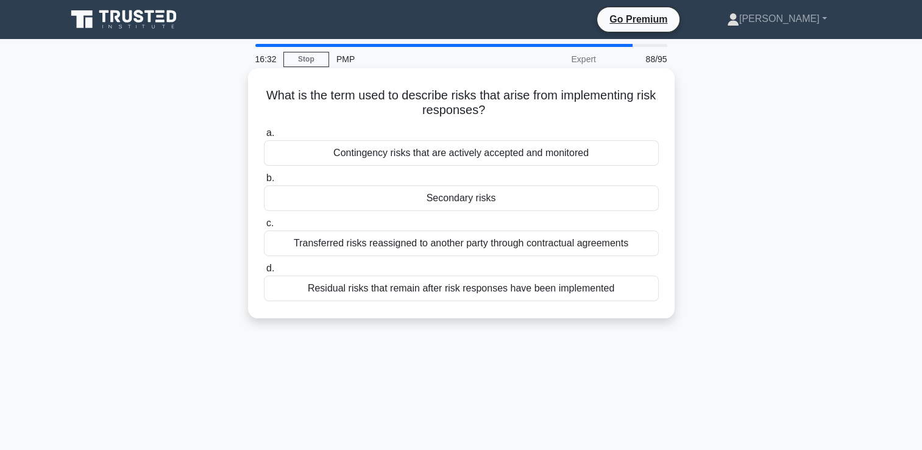
click at [476, 197] on div "Secondary risks" at bounding box center [461, 198] width 395 height 26
click at [264, 182] on input "b. Secondary risks" at bounding box center [264, 178] width 0 height 8
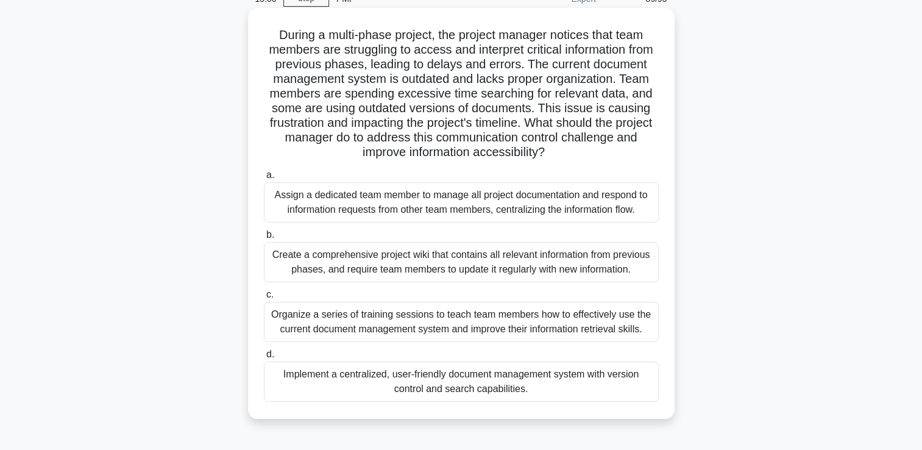
scroll to position [61, 0]
click at [499, 396] on div "Implement a centralized, user-friendly document management system with version …" at bounding box center [461, 381] width 395 height 40
click at [264, 358] on input "d. Implement a centralized, user-friendly document management system with versi…" at bounding box center [264, 354] width 0 height 8
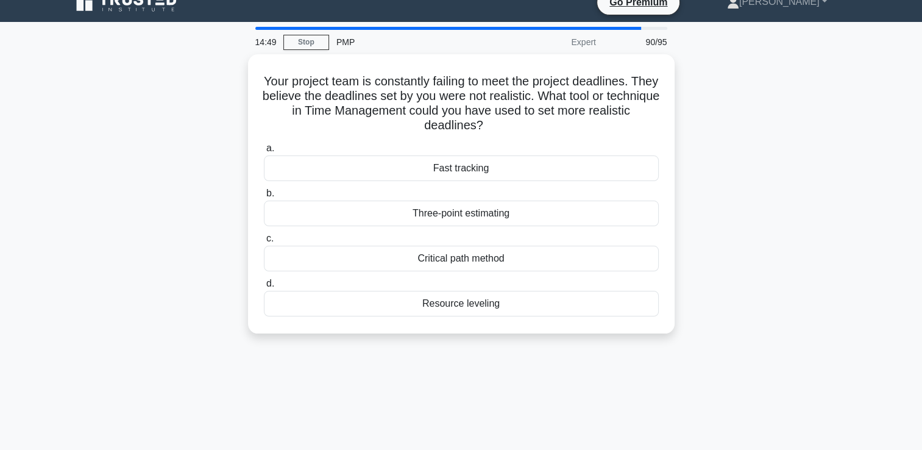
scroll to position [0, 0]
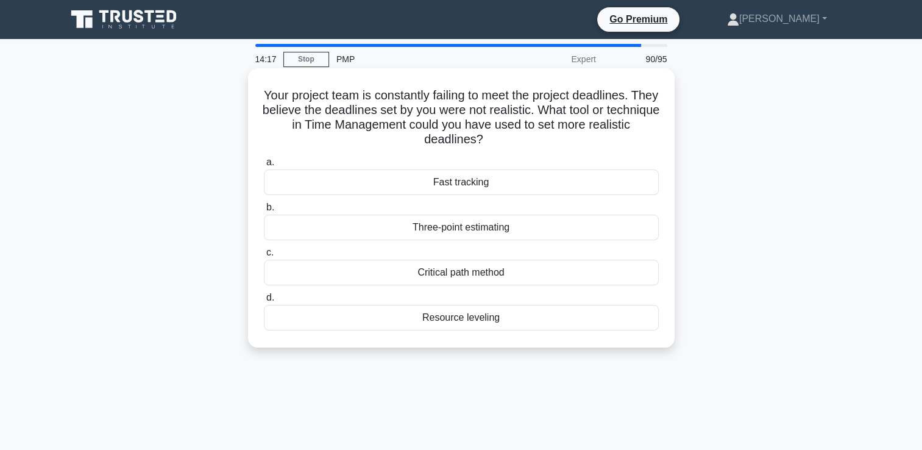
click at [460, 231] on div "Three-point estimating" at bounding box center [461, 227] width 395 height 26
click at [264, 211] on input "b. Three-point estimating" at bounding box center [264, 207] width 0 height 8
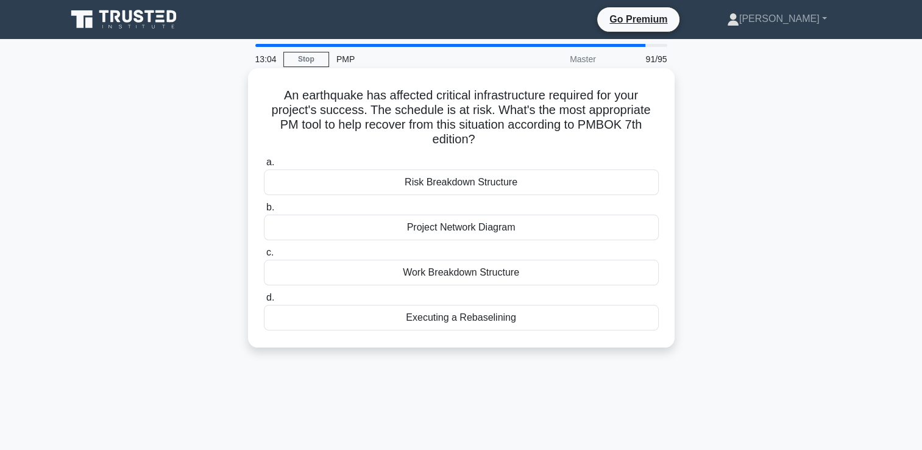
click at [447, 185] on div "Risk Breakdown Structure" at bounding box center [461, 182] width 395 height 26
click at [264, 166] on input "a. Risk Breakdown Structure" at bounding box center [264, 162] width 0 height 8
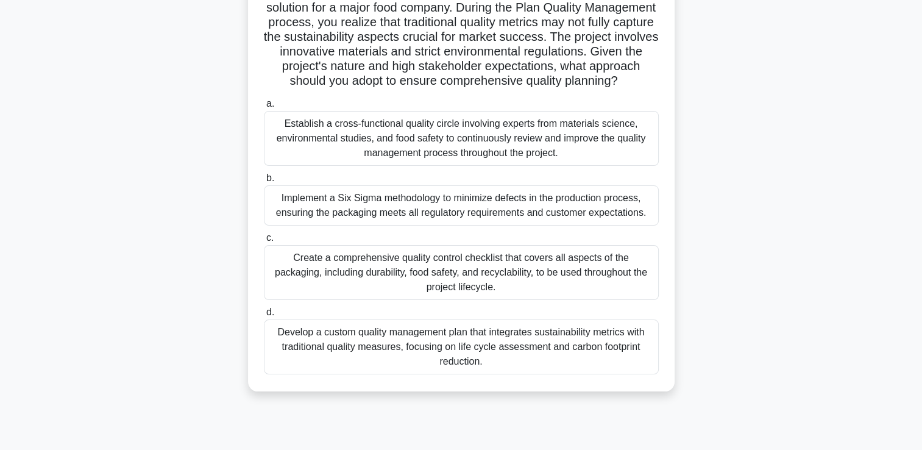
scroll to position [122, 0]
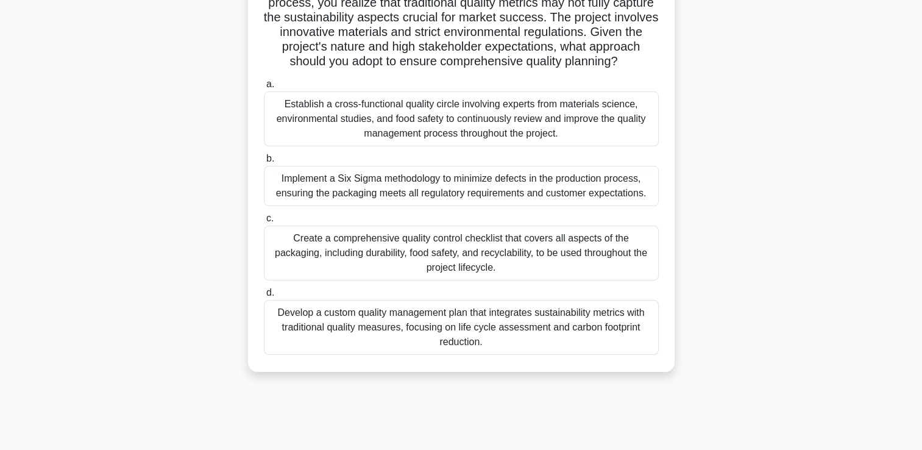
click at [415, 200] on div "Implement a Six Sigma methodology to minimize defects in the production process…" at bounding box center [461, 186] width 395 height 40
click at [264, 163] on input "b. Implement a Six Sigma methodology to minimize defects in the production proc…" at bounding box center [264, 159] width 0 height 8
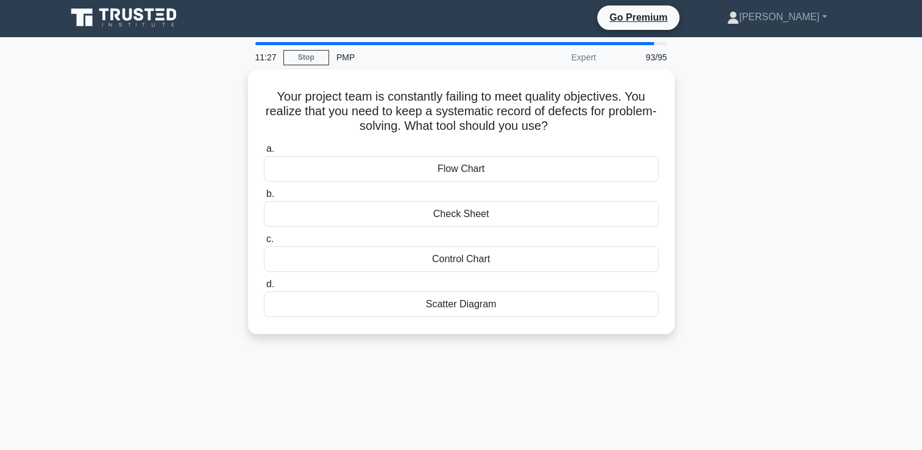
scroll to position [0, 0]
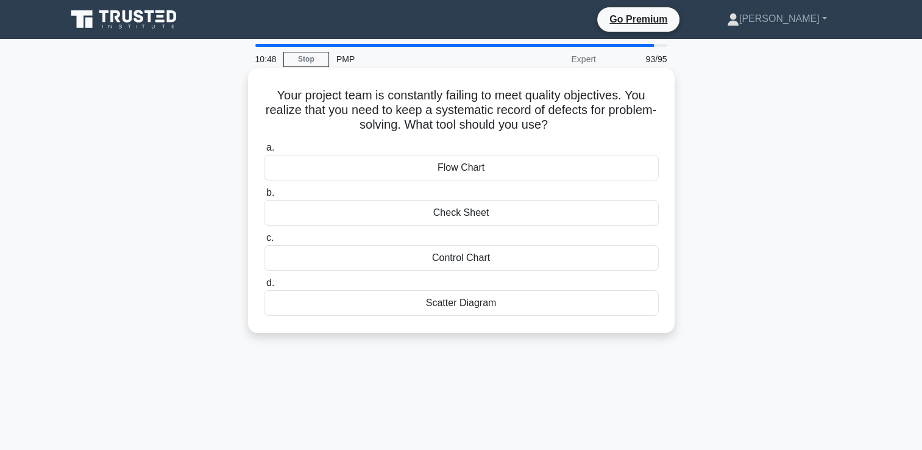
click at [452, 218] on div "Check Sheet" at bounding box center [461, 213] width 395 height 26
click at [264, 197] on input "b. Check Sheet" at bounding box center [264, 193] width 0 height 8
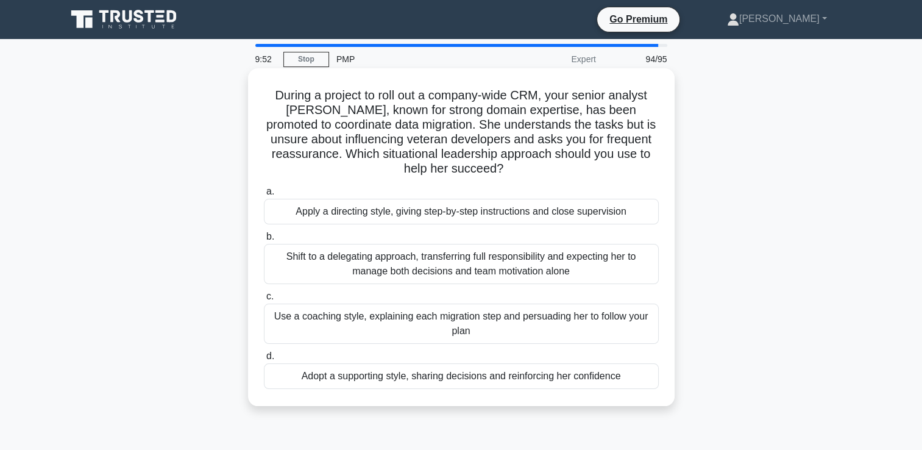
click at [463, 375] on div "Adopt a supporting style, sharing decisions and reinforcing her confidence" at bounding box center [461, 376] width 395 height 26
click at [264, 360] on input "d. Adopt a supporting style, sharing decisions and reinforcing her confidence" at bounding box center [264, 356] width 0 height 8
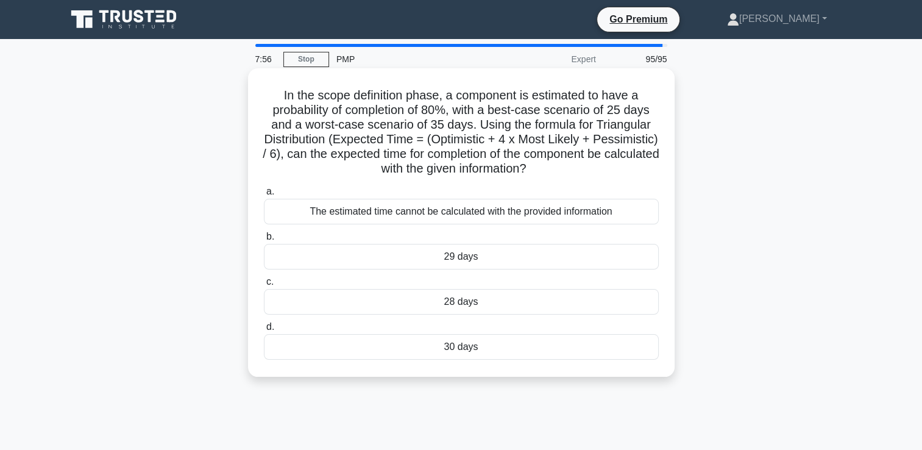
click at [459, 353] on div "30 days" at bounding box center [461, 347] width 395 height 26
click at [264, 331] on input "d. 30 days" at bounding box center [264, 327] width 0 height 8
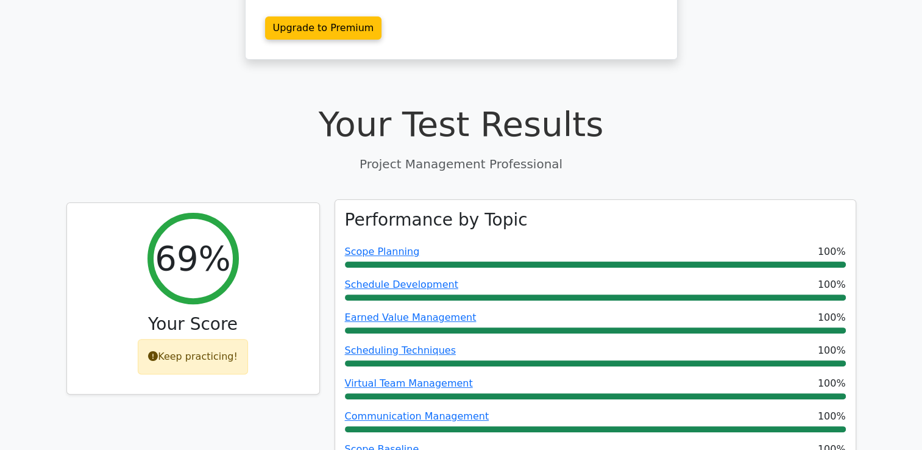
scroll to position [305, 0]
